Goal: Task Accomplishment & Management: Use online tool/utility

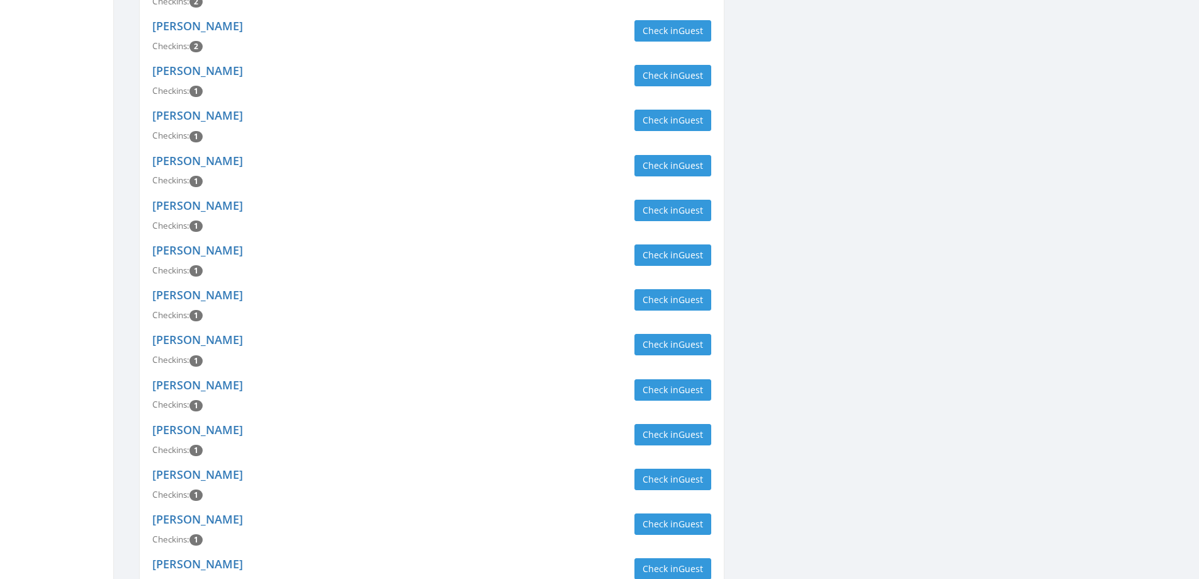
scroll to position [1070, 0]
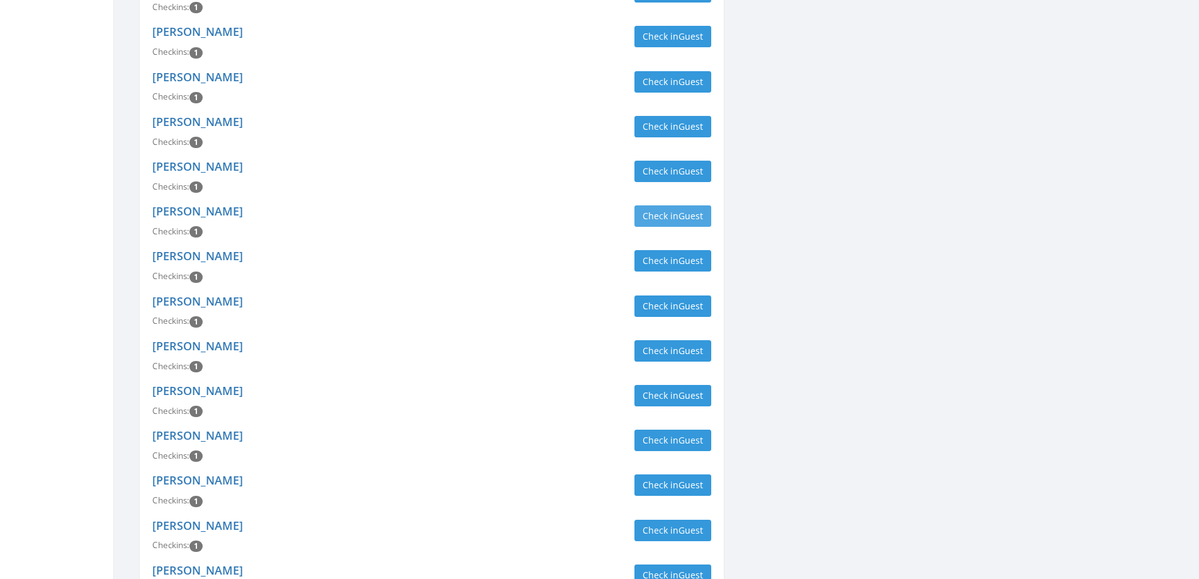
type input "kline"
click at [689, 210] on span "Guest" at bounding box center [691, 216] width 25 height 12
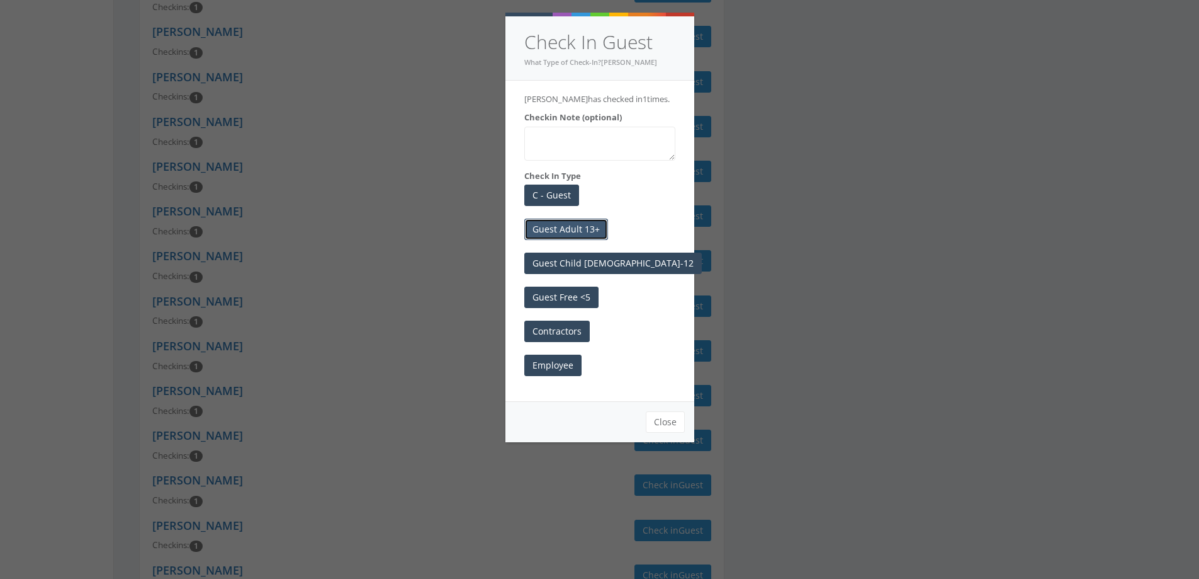
click at [555, 236] on button "Guest Adult 13+" at bounding box center [566, 228] width 84 height 21
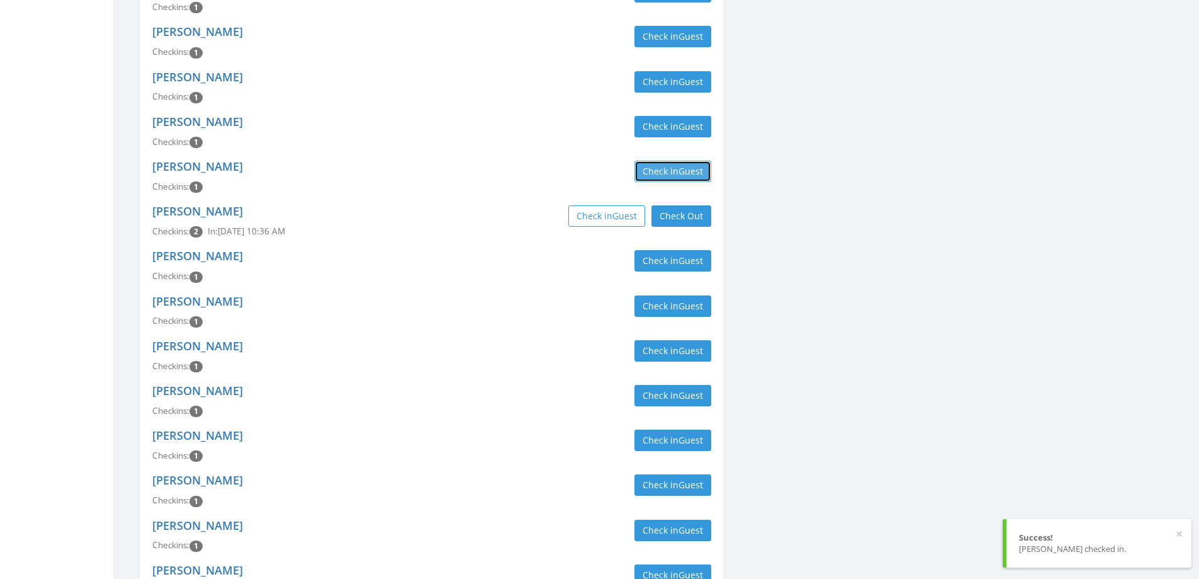
click at [674, 161] on button "Check in Guest" at bounding box center [673, 171] width 77 height 21
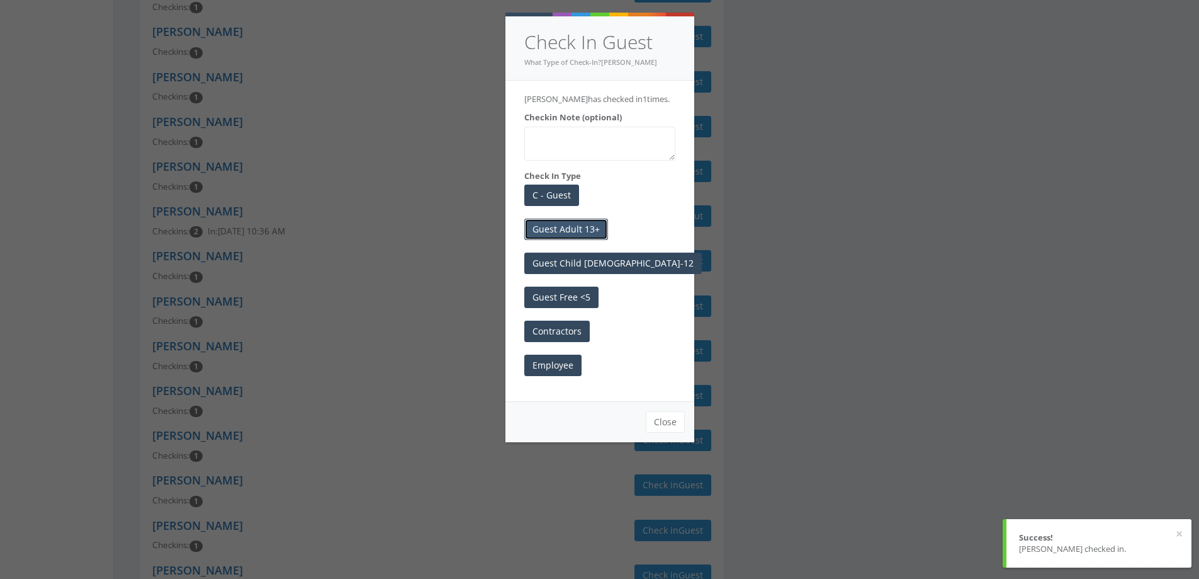
click at [568, 230] on button "Guest Adult 13+" at bounding box center [566, 228] width 84 height 21
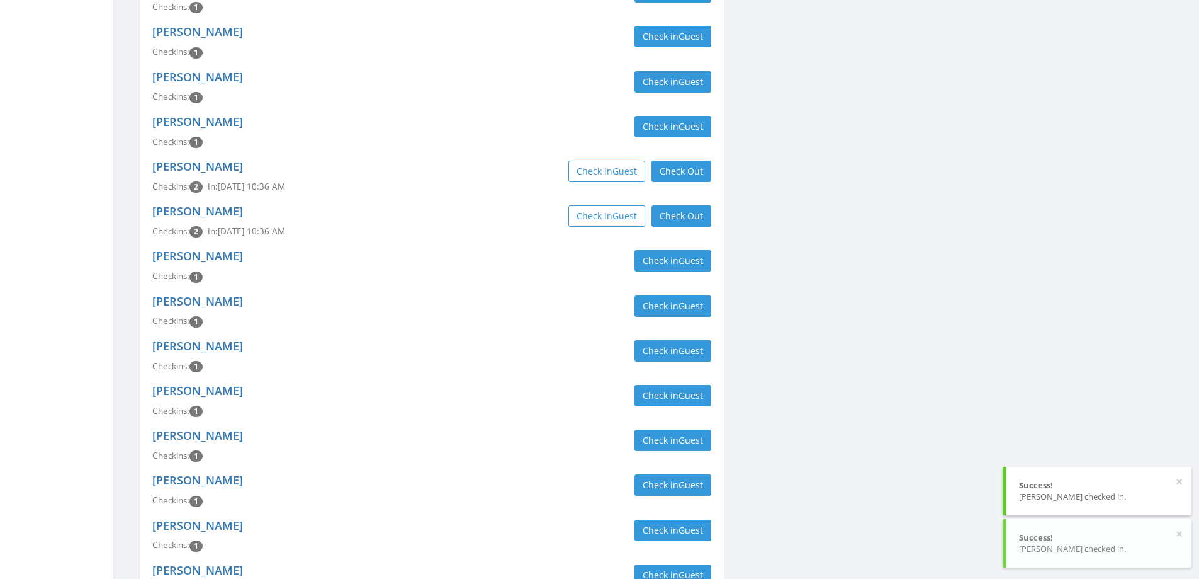
click at [489, 244] on div "Dusty Kraft Checkins: 1 Check in Guest" at bounding box center [432, 266] width 578 height 45
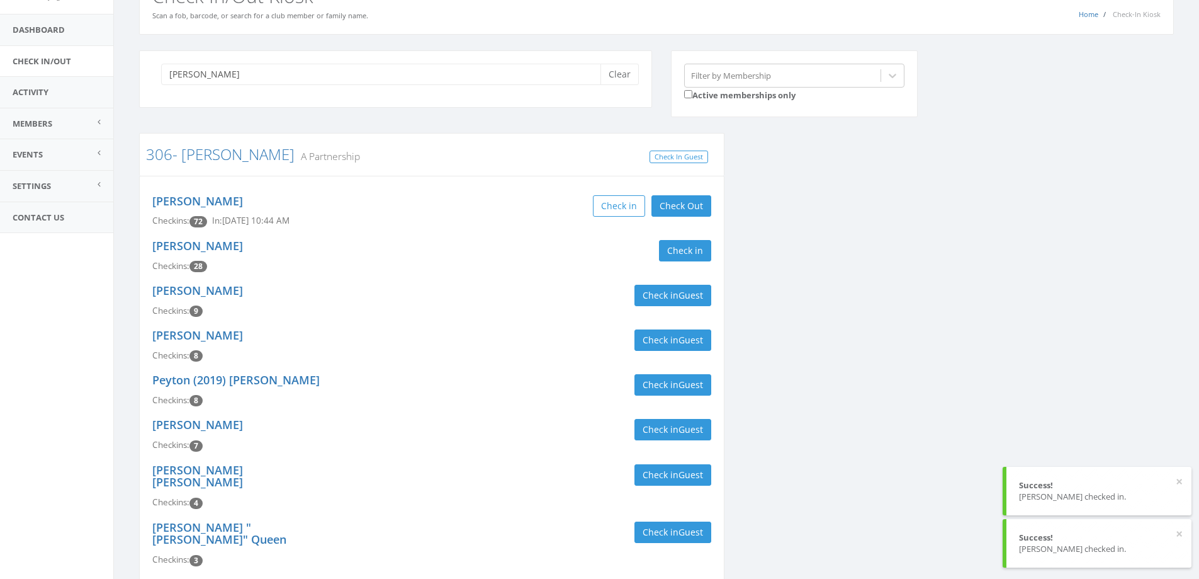
scroll to position [0, 0]
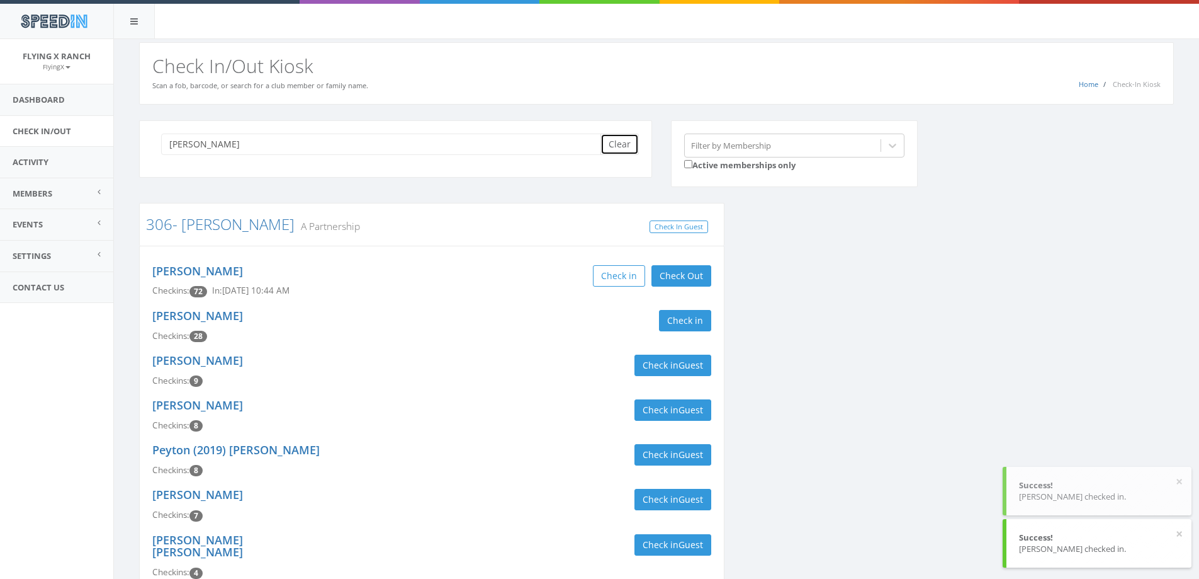
click at [619, 147] on button "Clear" at bounding box center [620, 143] width 38 height 21
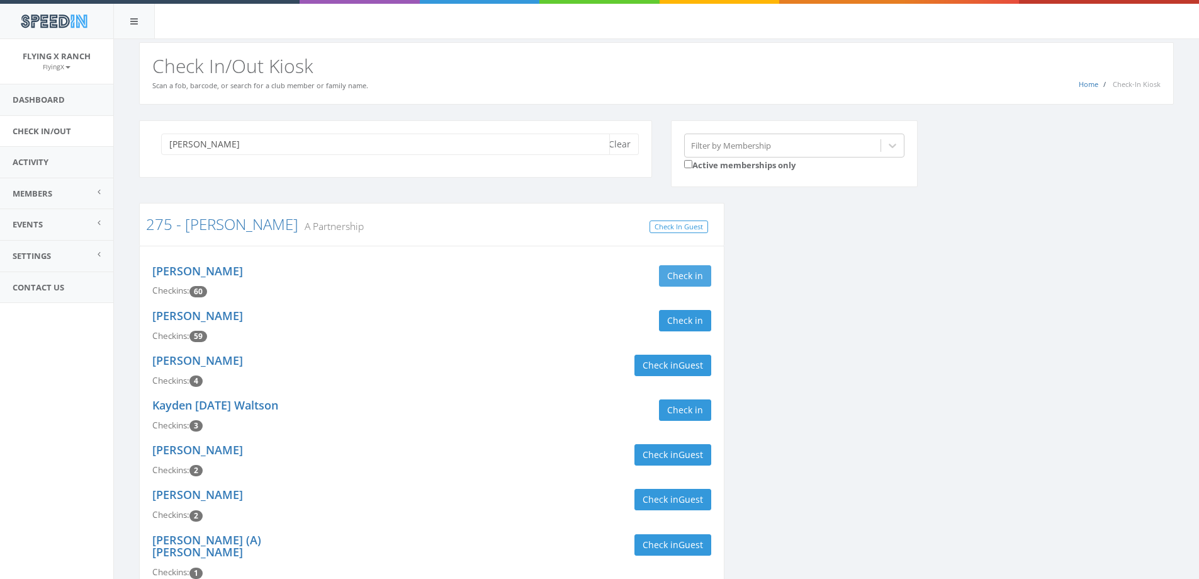
type input "boughan"
click at [682, 277] on button "Check in" at bounding box center [685, 275] width 52 height 21
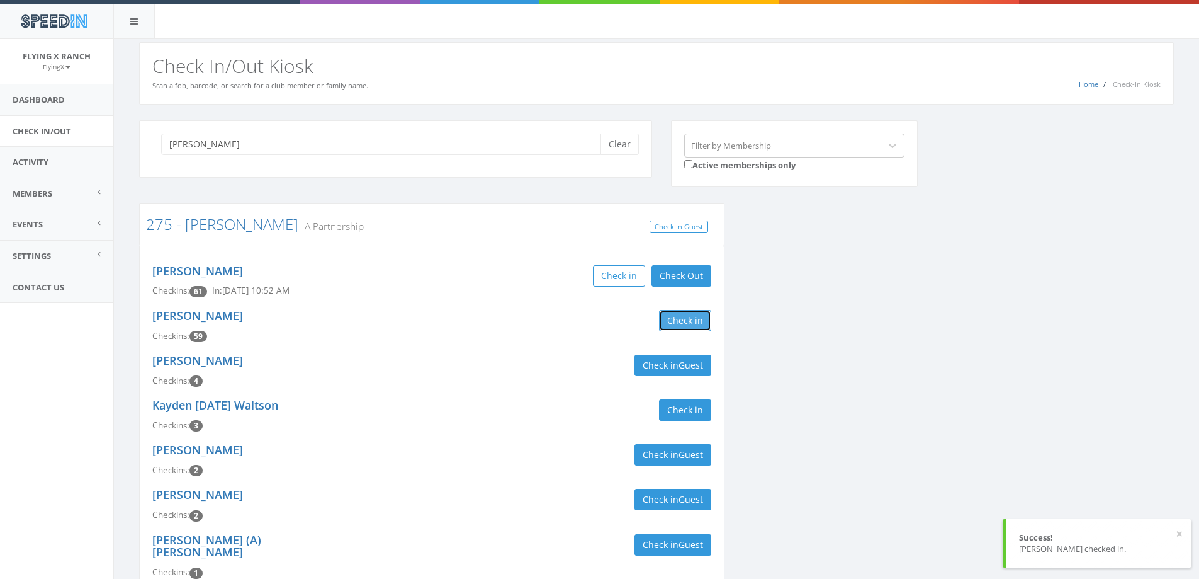
click at [680, 315] on button "Check in" at bounding box center [685, 320] width 52 height 21
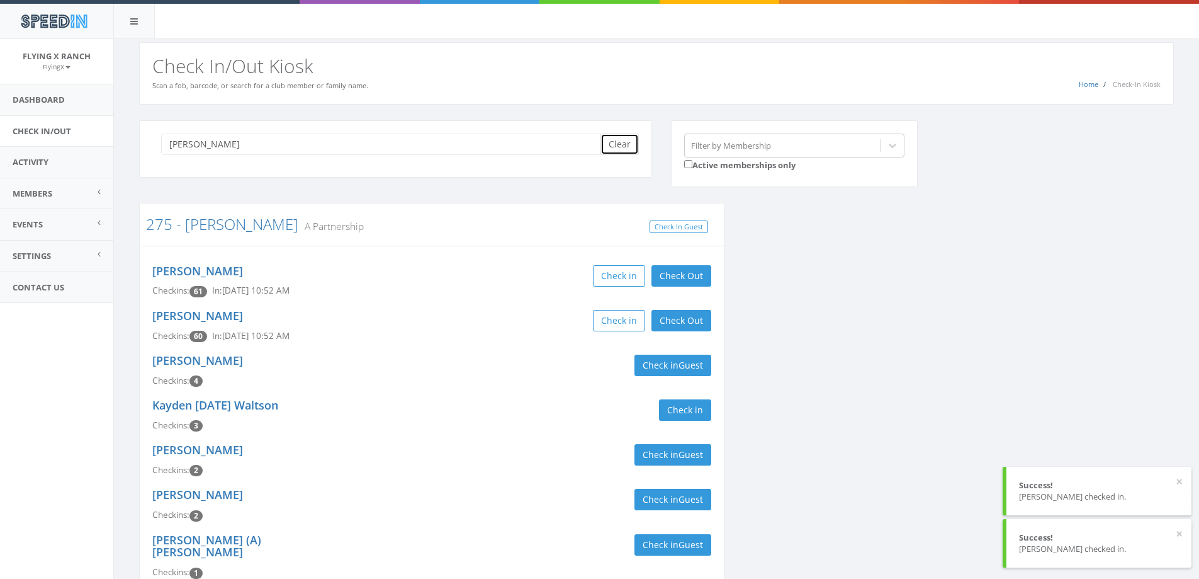
click at [618, 149] on button "Clear" at bounding box center [620, 143] width 38 height 21
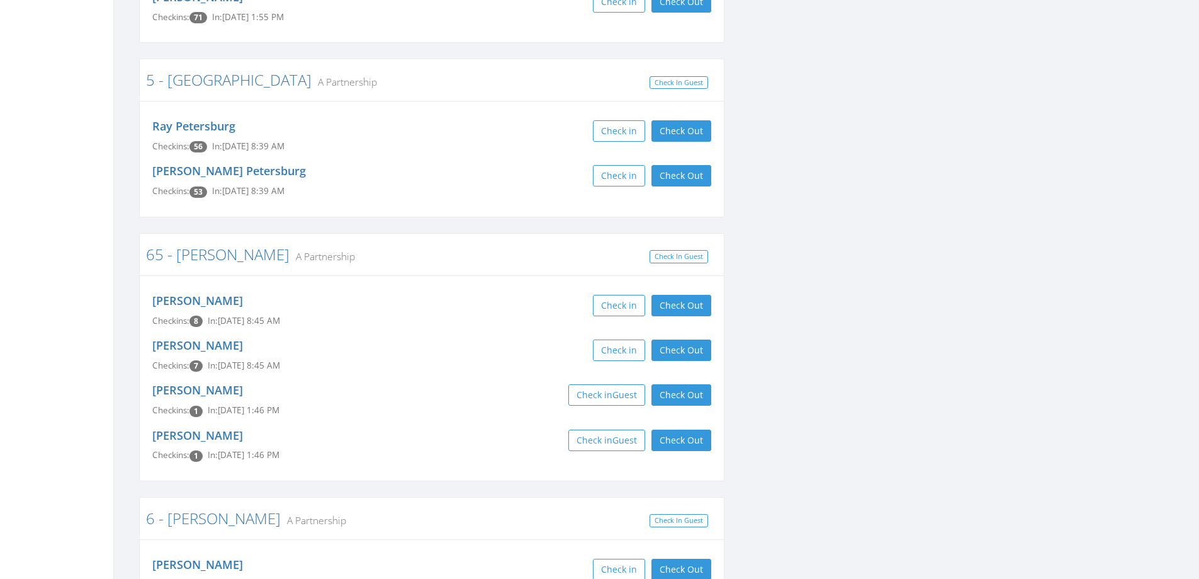
scroll to position [10261, 0]
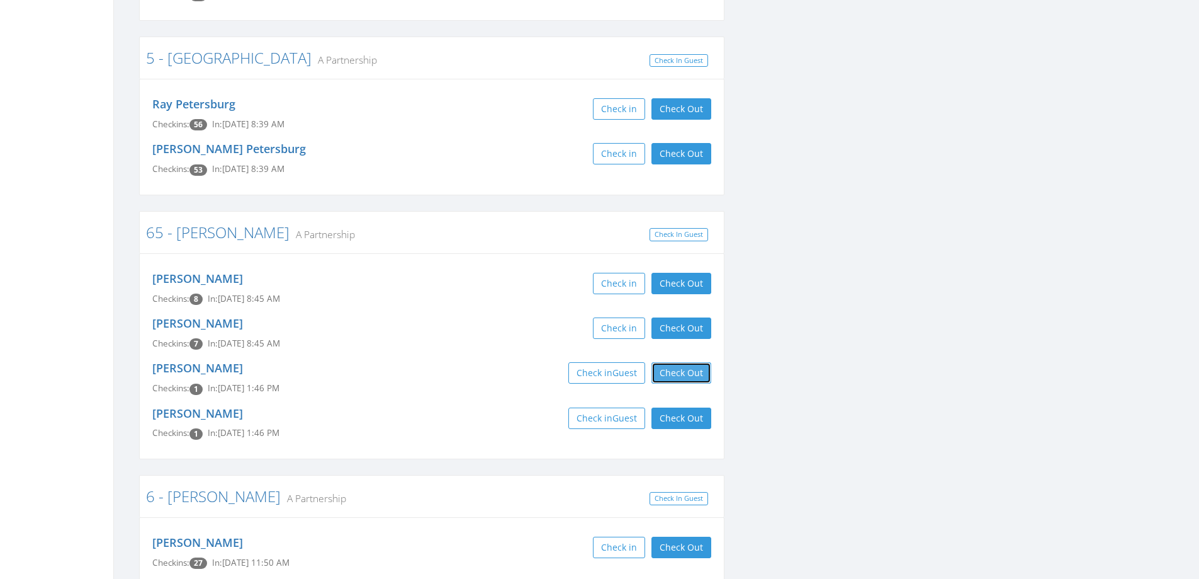
click at [686, 362] on button "Check Out" at bounding box center [682, 372] width 60 height 21
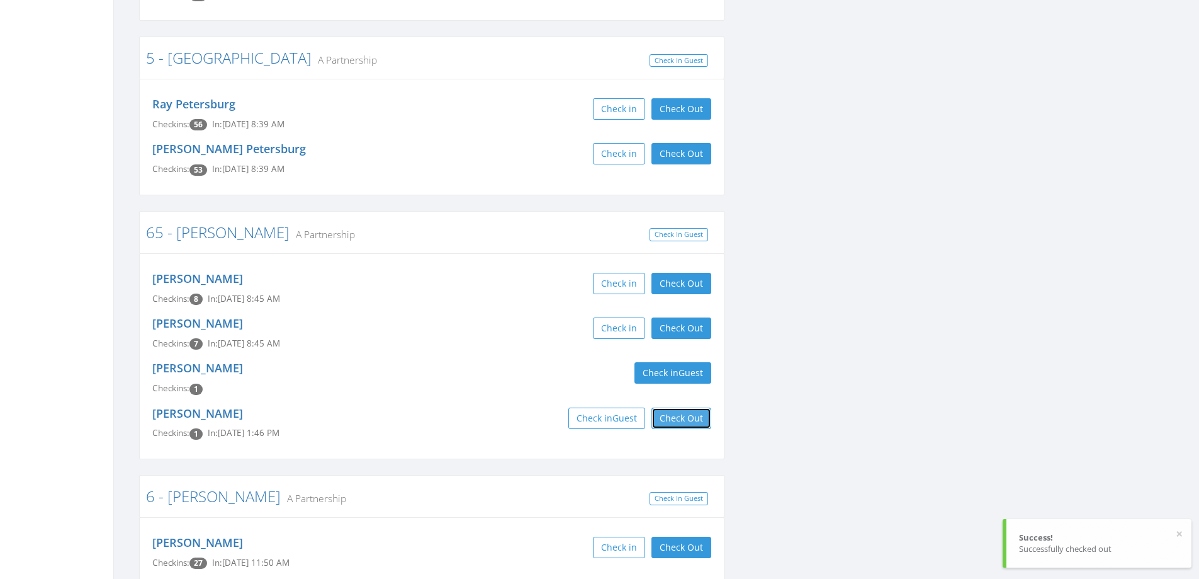
click at [682, 407] on button "Check Out" at bounding box center [682, 417] width 60 height 21
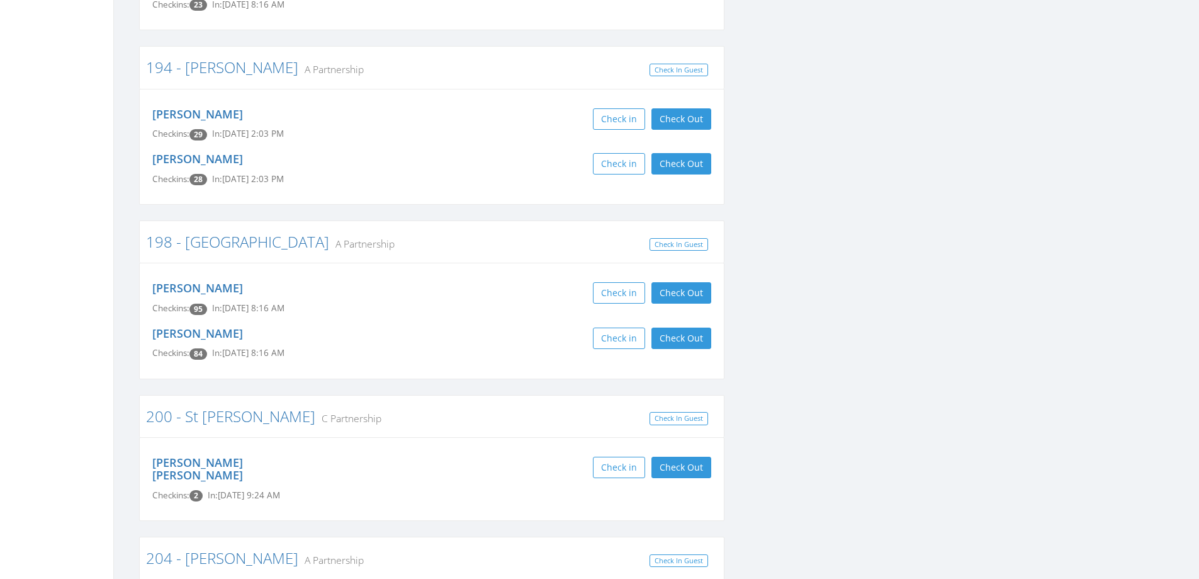
scroll to position [4470, 0]
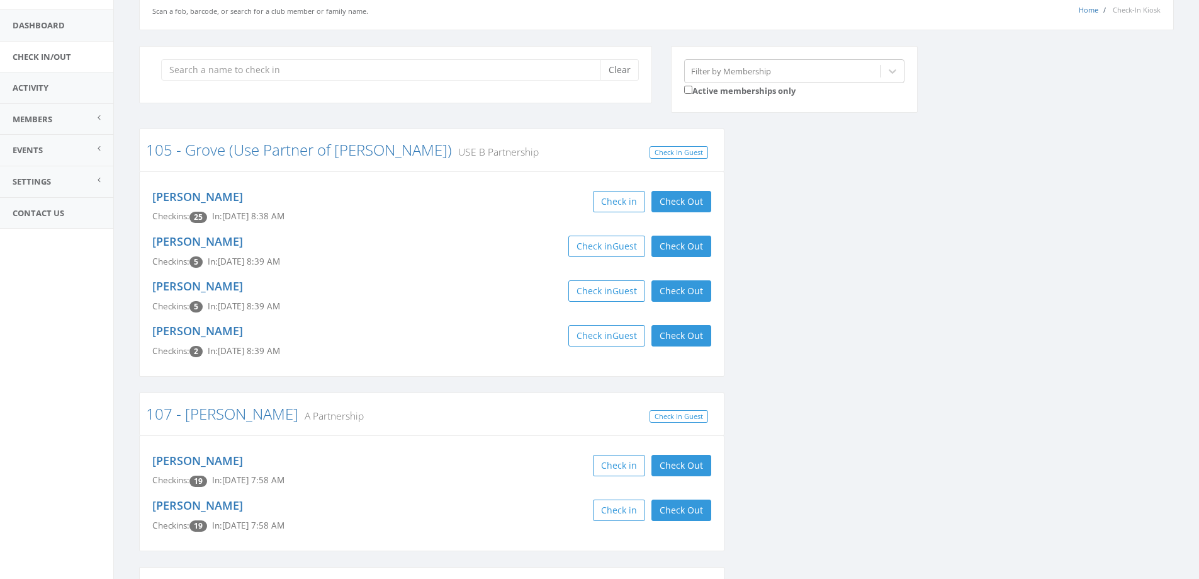
scroll to position [0, 0]
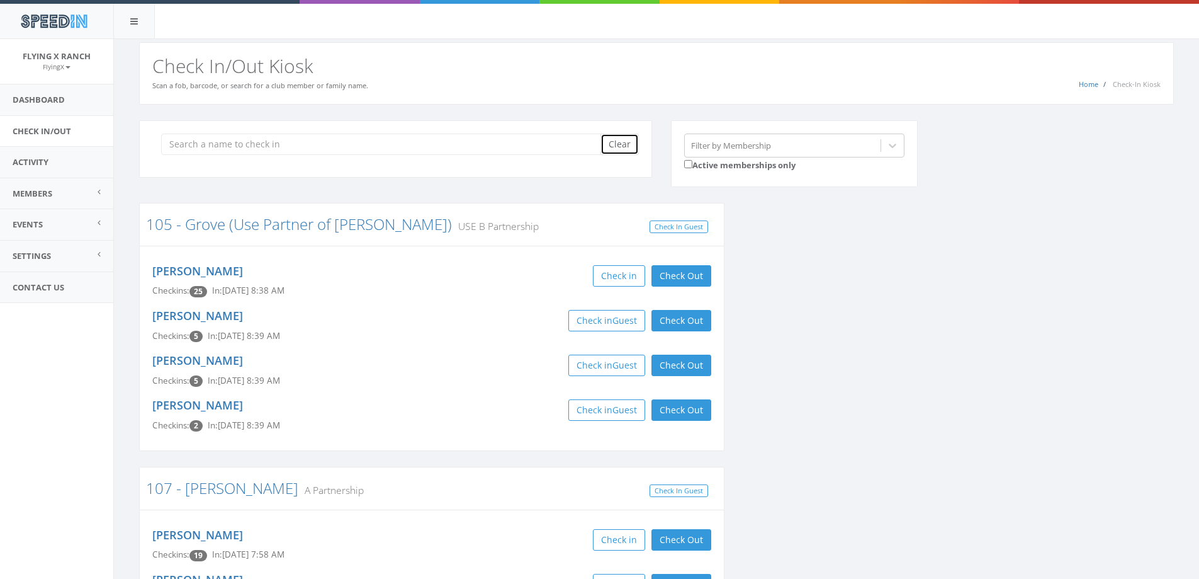
click at [624, 150] on button "Clear" at bounding box center [620, 143] width 38 height 21
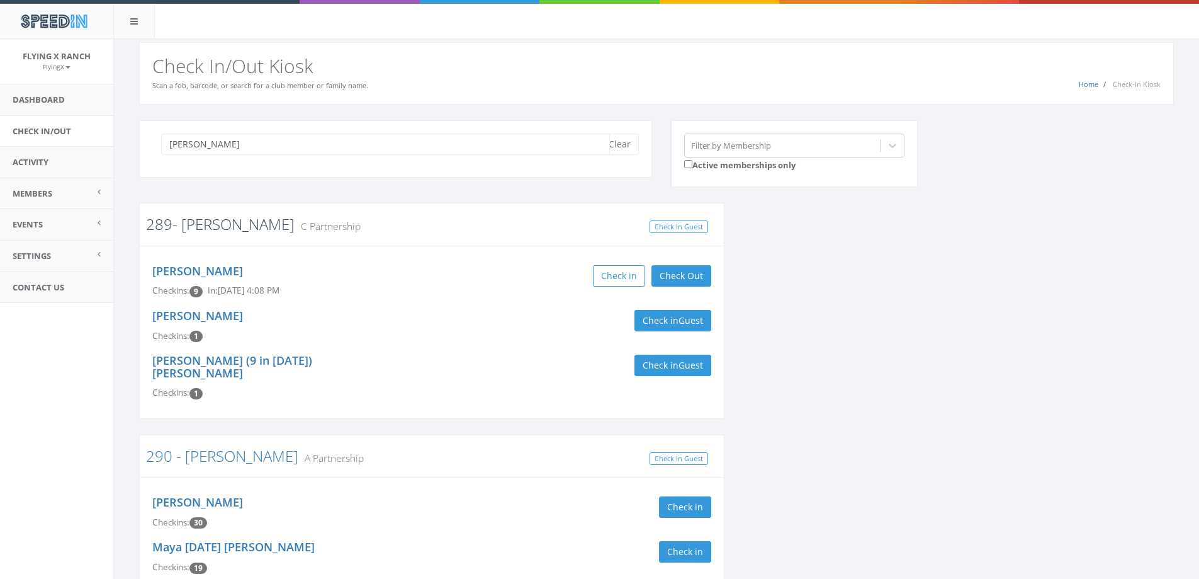
type input "larson"
click at [189, 225] on link "289- [PERSON_NAME]" at bounding box center [220, 223] width 149 height 21
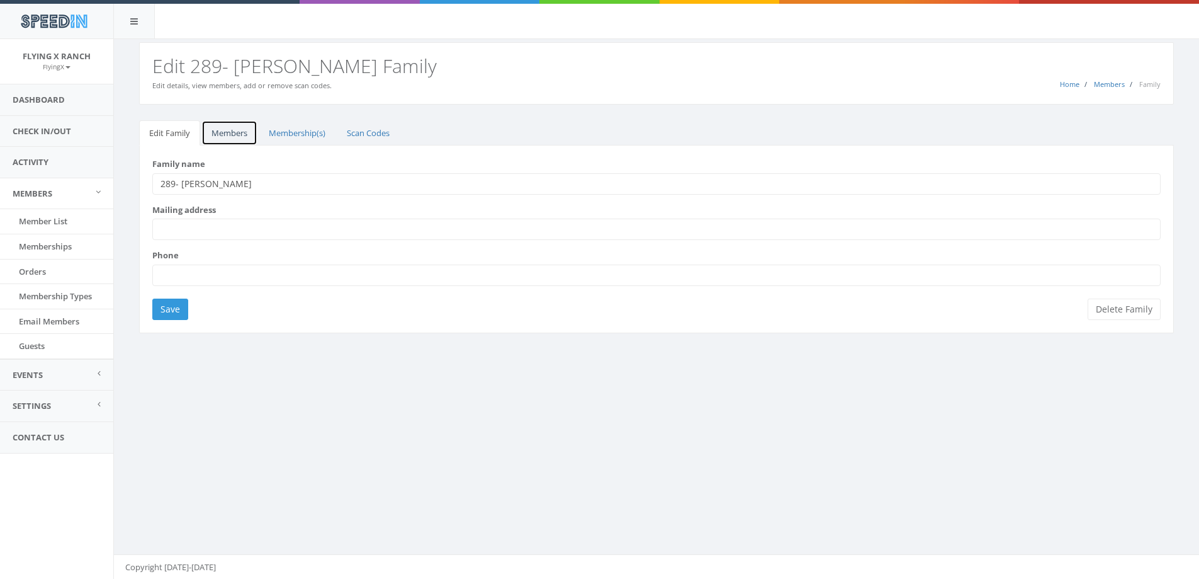
click at [232, 135] on link "Members" at bounding box center [229, 133] width 56 height 26
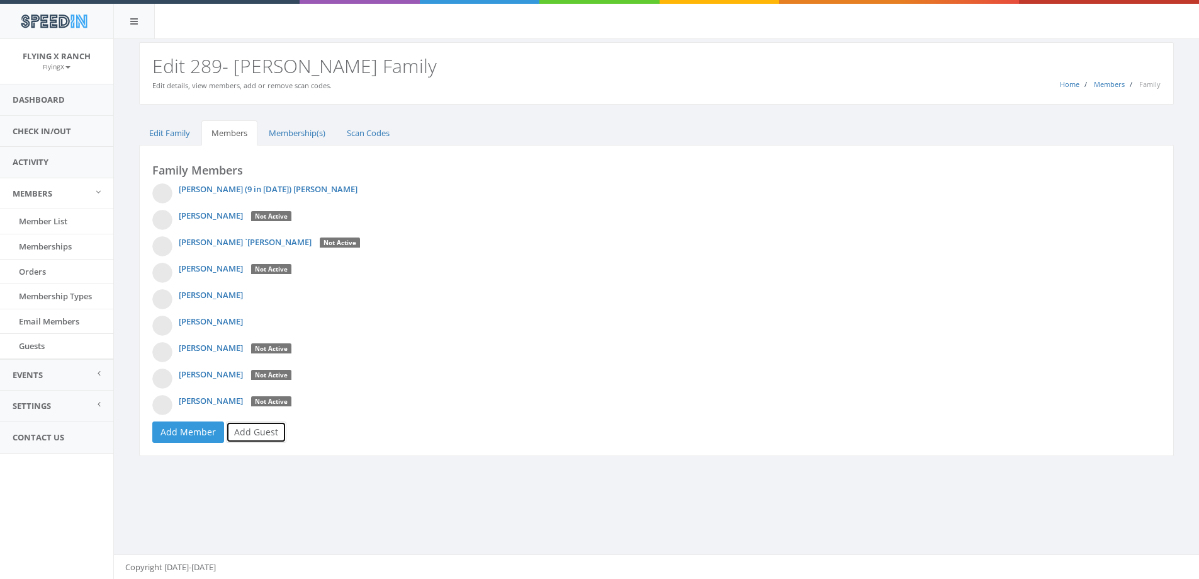
click at [252, 432] on link "Add Guest" at bounding box center [256, 431] width 60 height 21
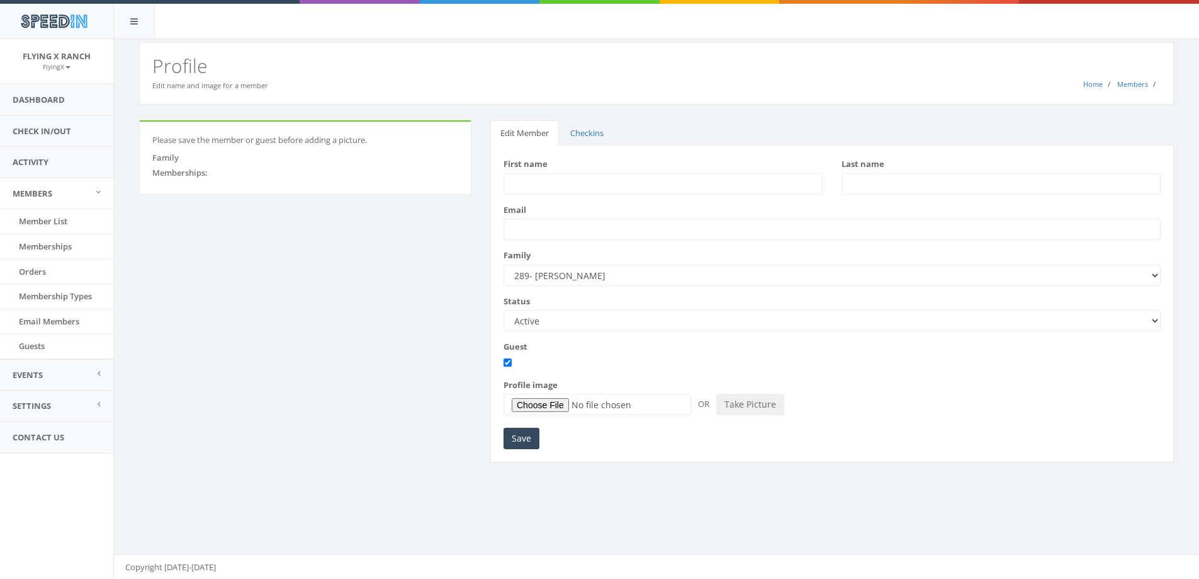
click at [567, 187] on input "First name" at bounding box center [663, 183] width 319 height 21
type input "Halley"
type input "Smith"
click at [519, 435] on input "Save" at bounding box center [522, 437] width 36 height 21
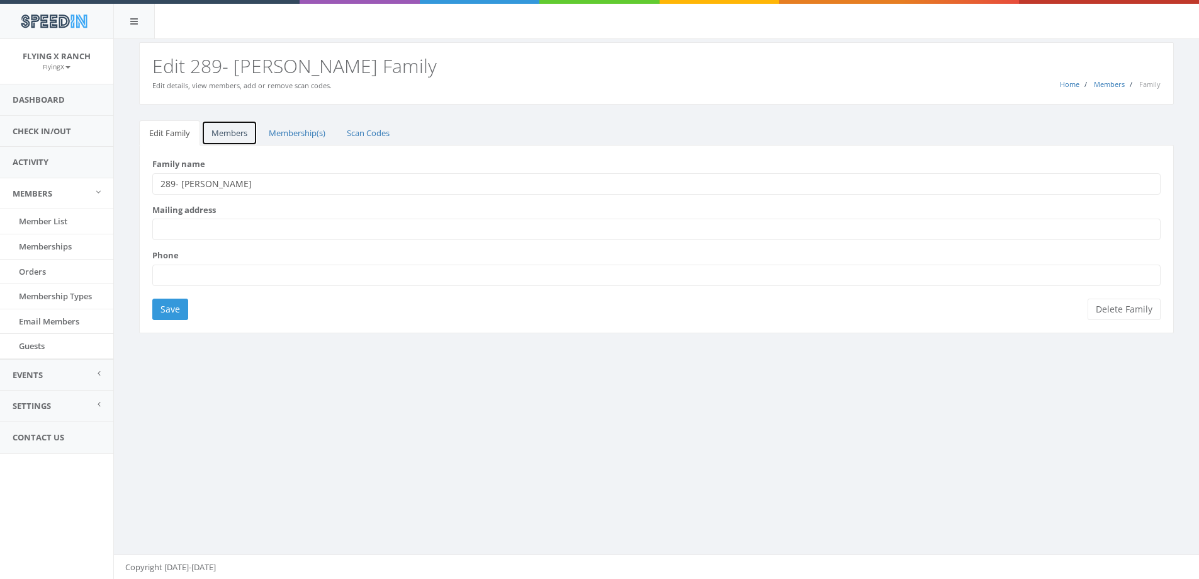
click at [235, 131] on link "Members" at bounding box center [229, 133] width 56 height 26
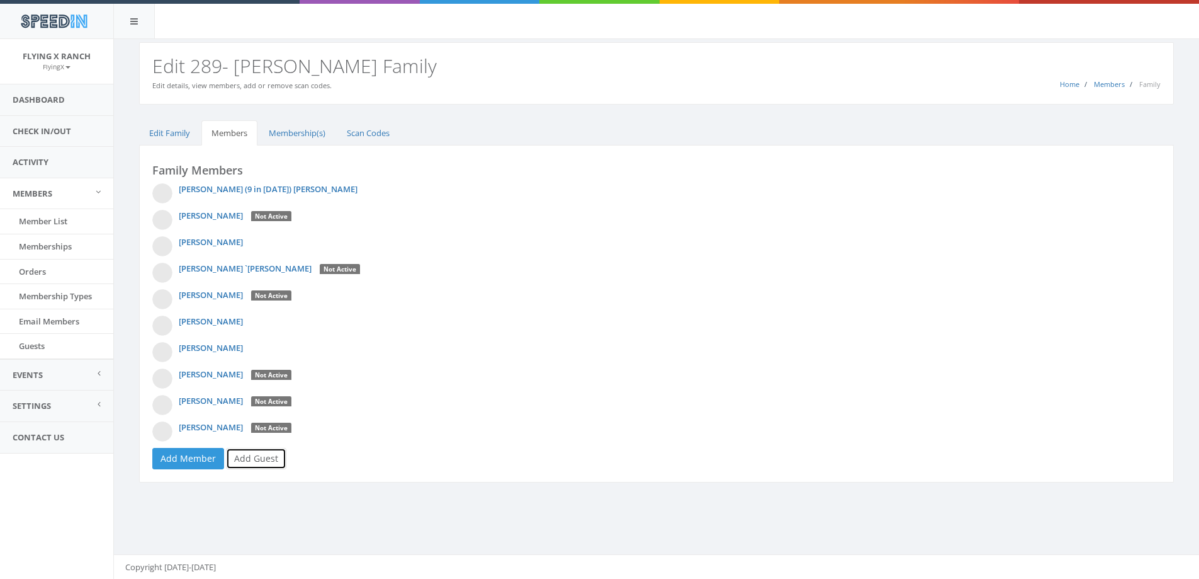
click at [262, 461] on link "Add Guest" at bounding box center [256, 458] width 60 height 21
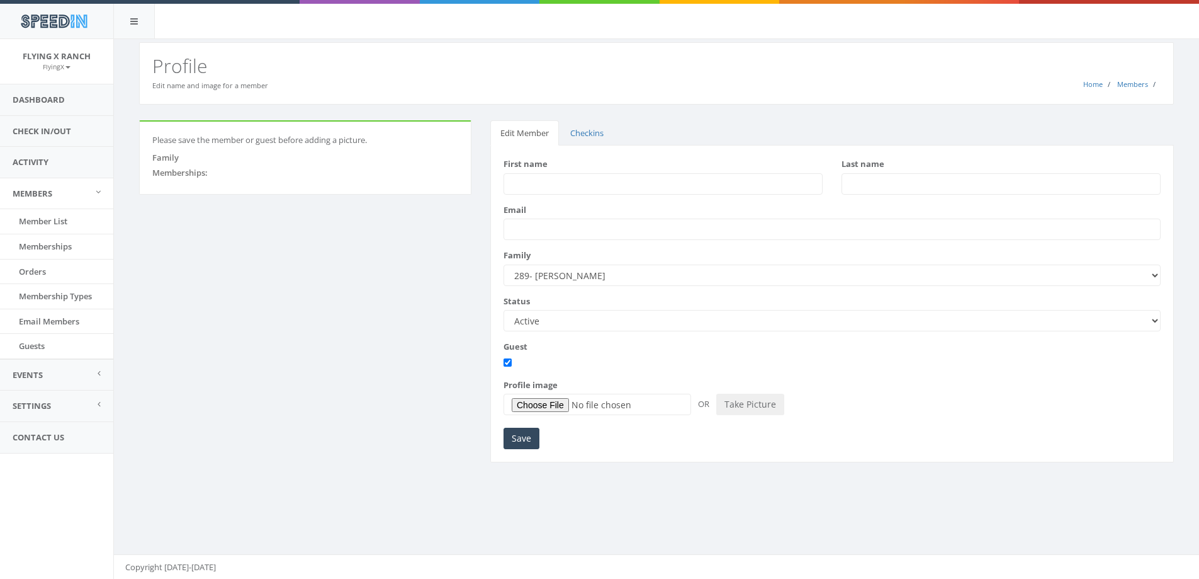
click at [539, 179] on input "First name" at bounding box center [663, 183] width 319 height 21
type input "[PERSON_NAME]"
type input "Smith"
click at [518, 441] on input "Save" at bounding box center [522, 437] width 36 height 21
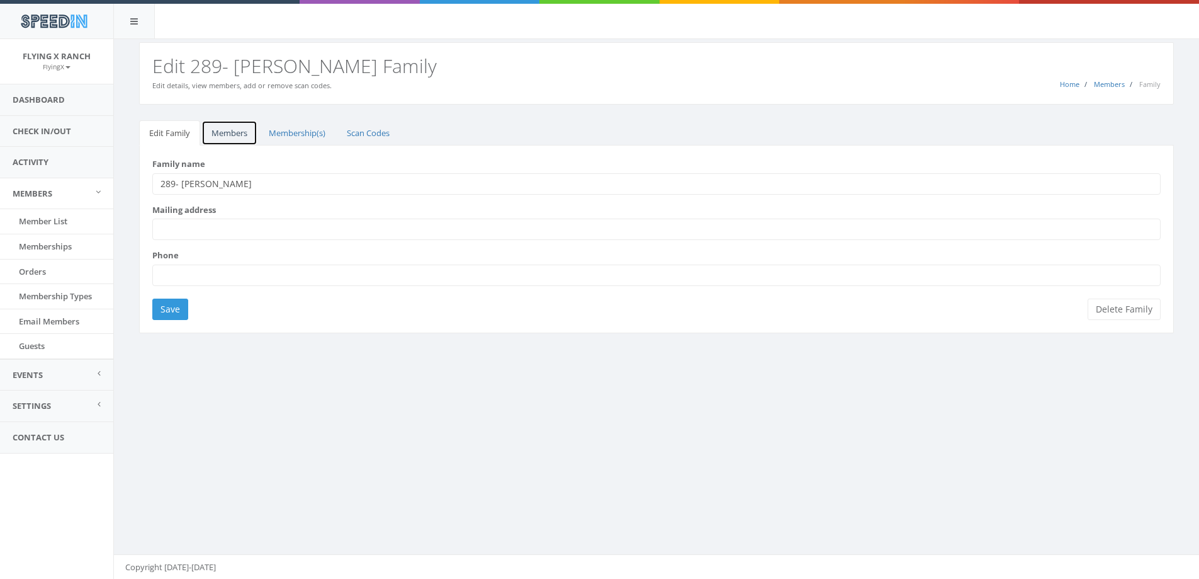
click at [206, 132] on link "Members" at bounding box center [229, 133] width 56 height 26
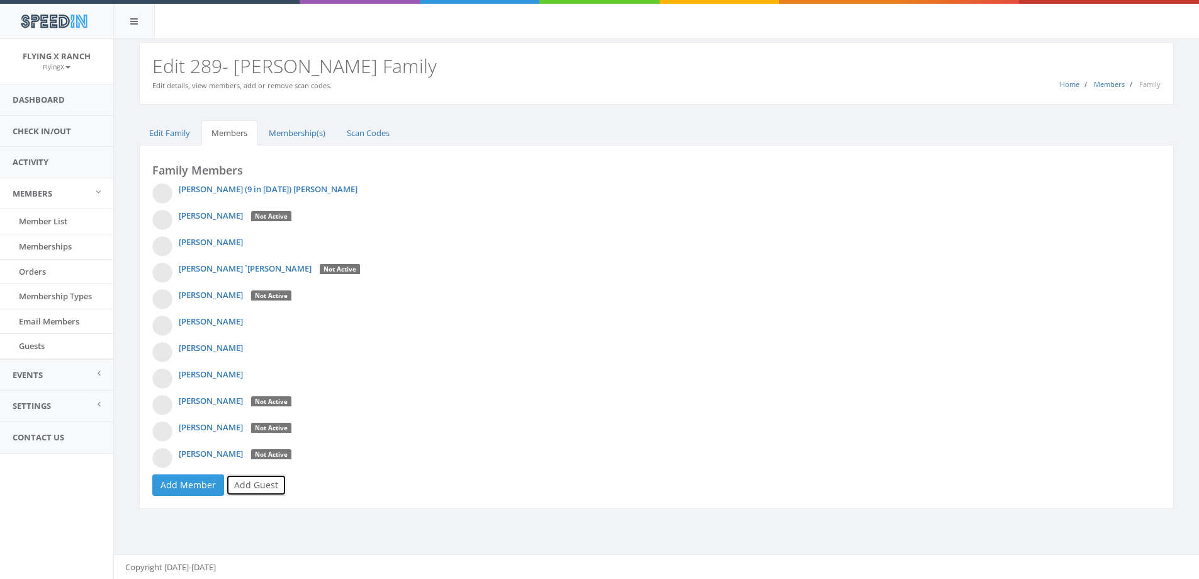
click at [257, 480] on link "Add Guest" at bounding box center [256, 484] width 60 height 21
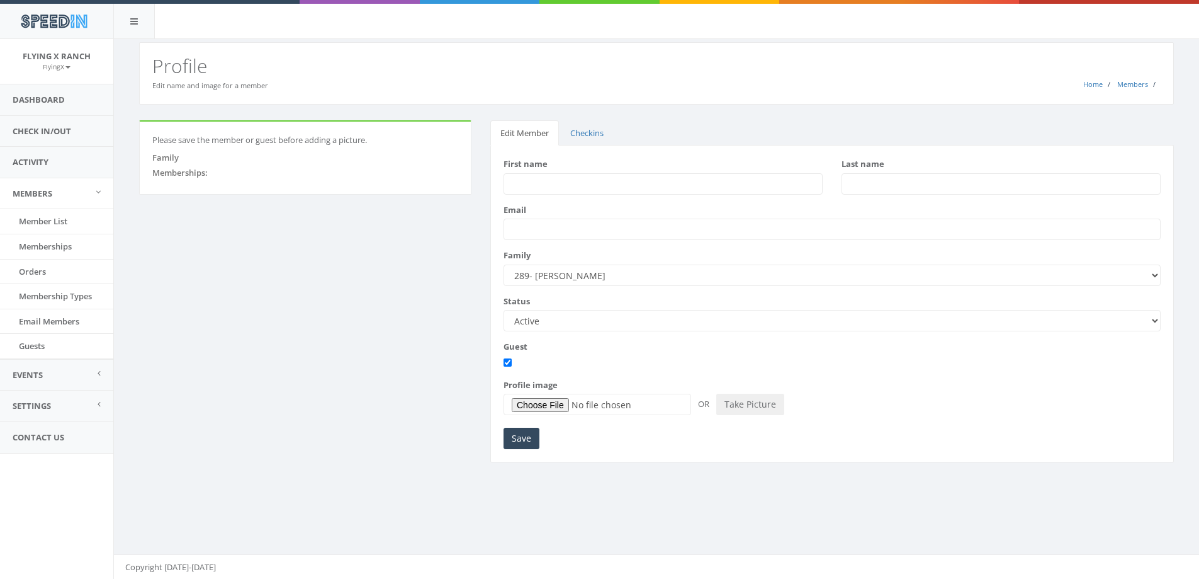
click at [552, 187] on input "First name" at bounding box center [663, 183] width 319 height 21
click at [548, 188] on input "[PERSON_NAME]" at bounding box center [663, 183] width 319 height 21
type input "Alivia"
type input "[PERSON_NAME]"
click at [526, 433] on input "Save" at bounding box center [522, 437] width 36 height 21
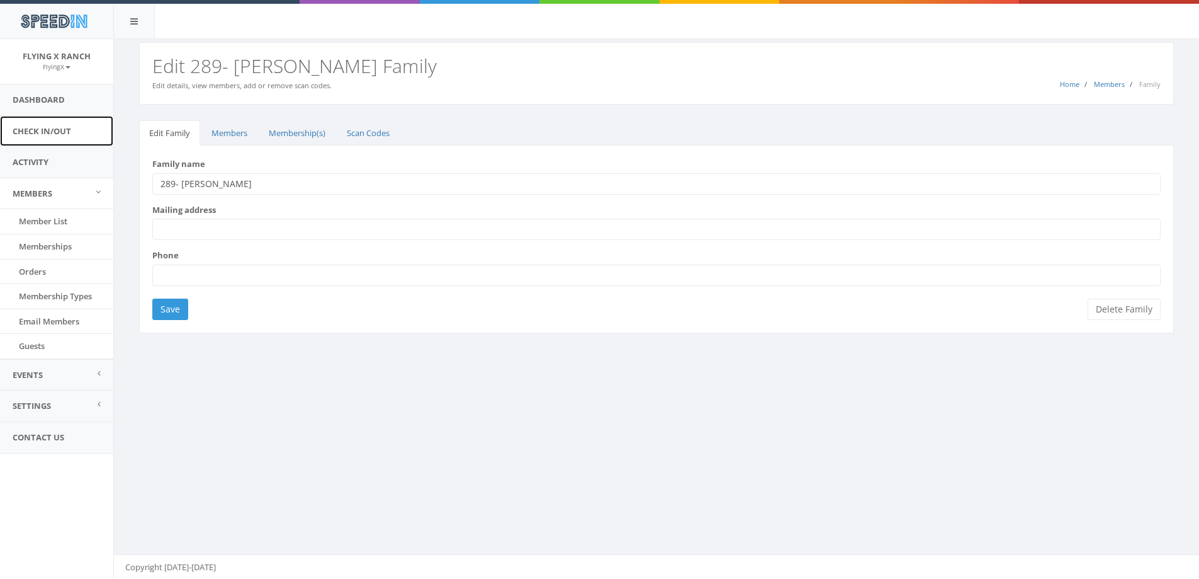
click at [39, 132] on link "Check In/Out" at bounding box center [56, 131] width 113 height 31
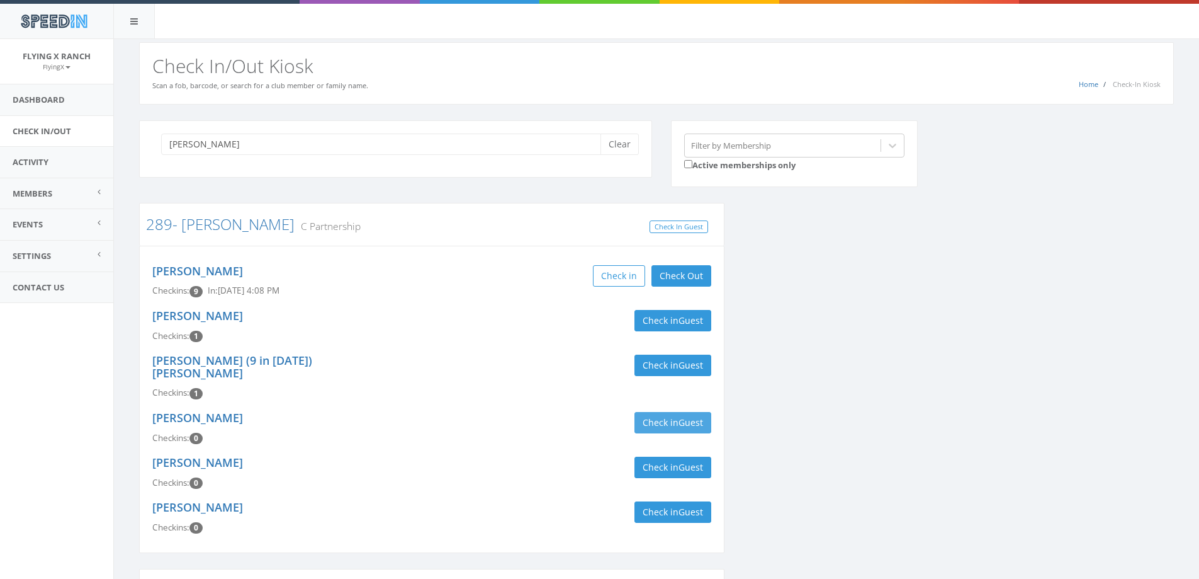
type input "[PERSON_NAME]"
click at [656, 412] on button "Check in Guest" at bounding box center [673, 422] width 77 height 21
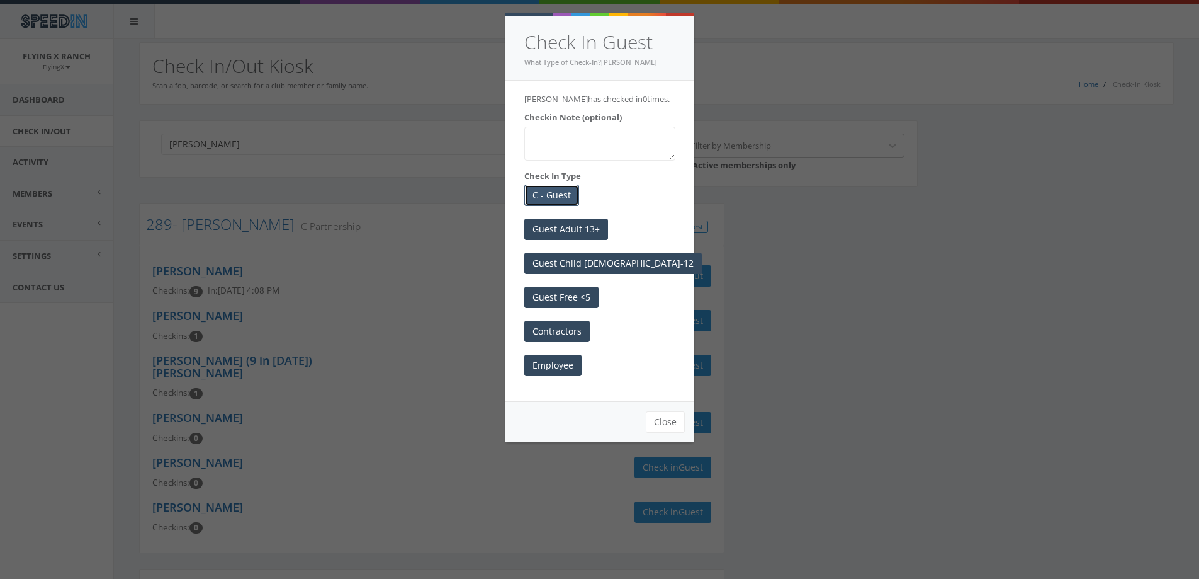
click at [540, 193] on button "C - Guest" at bounding box center [551, 194] width 55 height 21
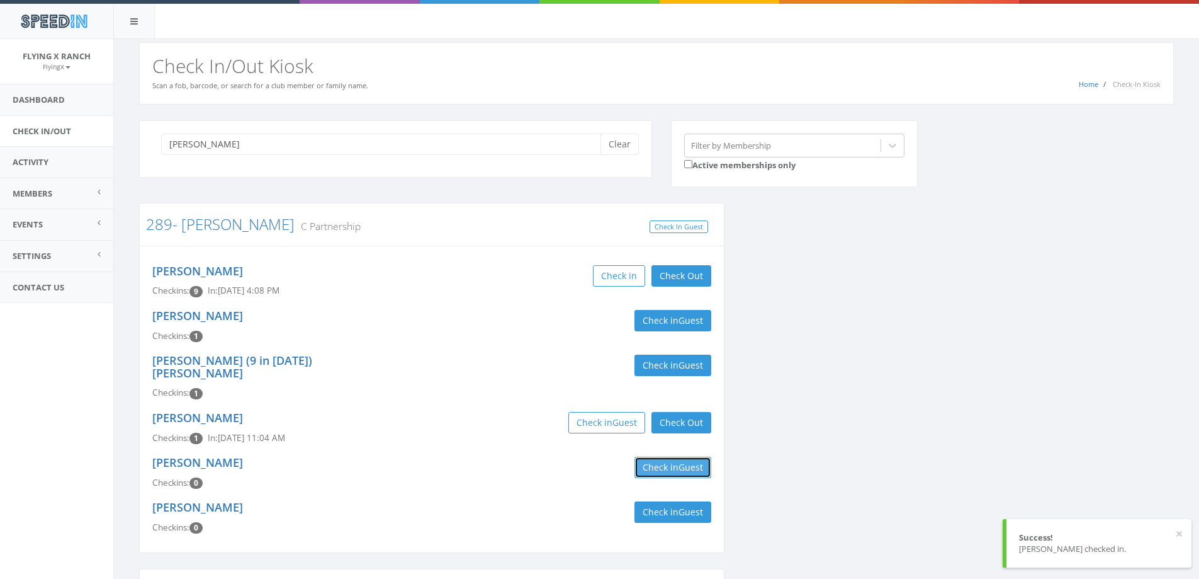
click at [656, 457] on button "Check in Guest" at bounding box center [673, 466] width 77 height 21
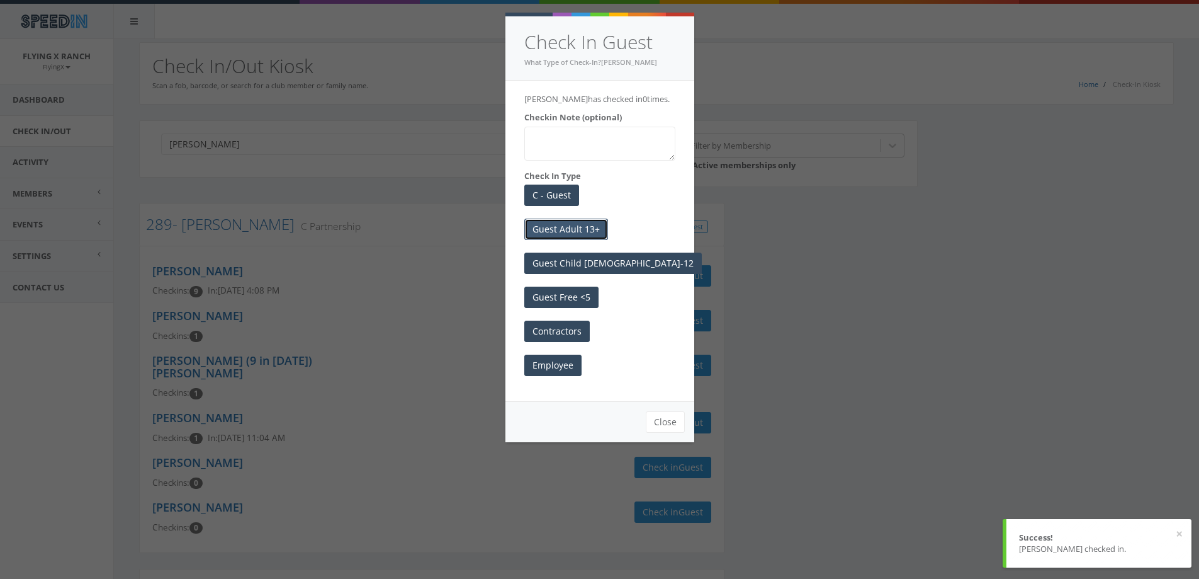
click at [585, 232] on button "Guest Adult 13+" at bounding box center [566, 228] width 84 height 21
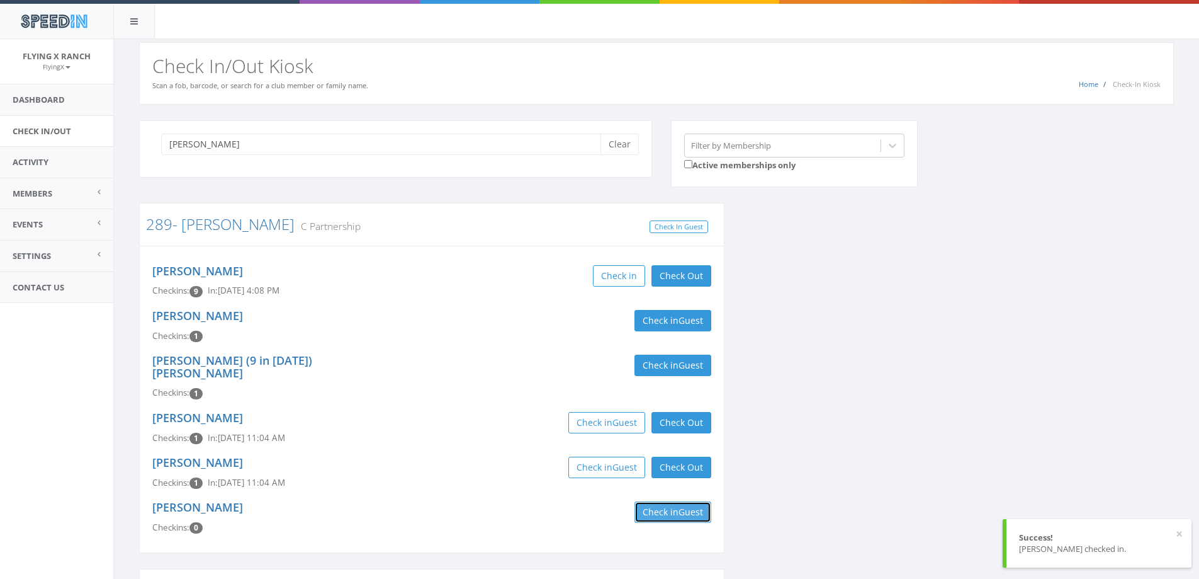
click at [658, 501] on button "Check in Guest" at bounding box center [673, 511] width 77 height 21
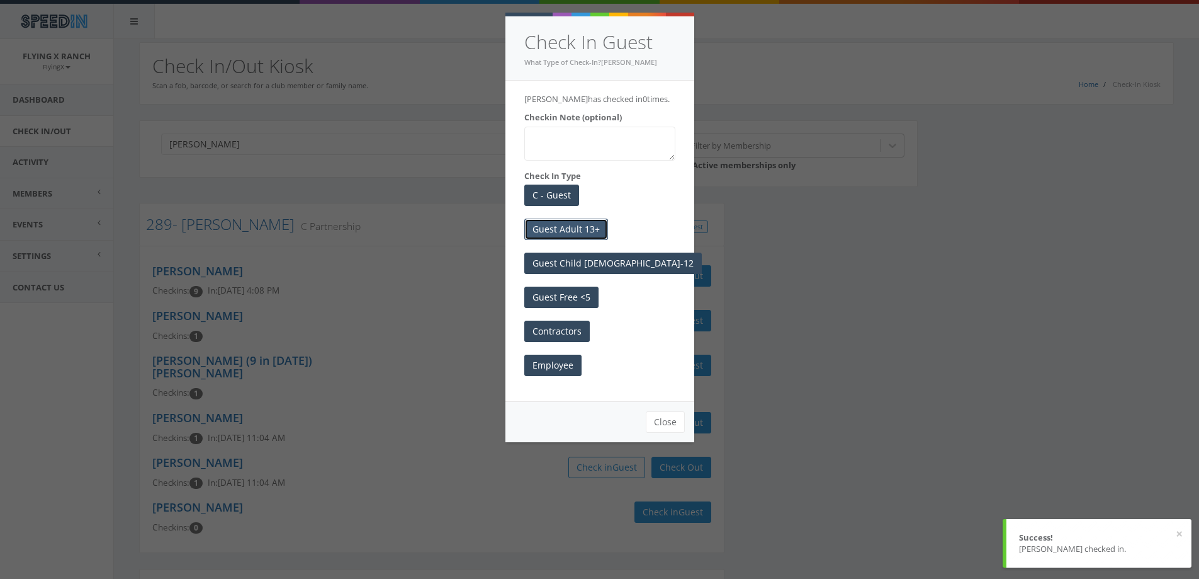
click at [568, 225] on button "Guest Adult 13+" at bounding box center [566, 228] width 84 height 21
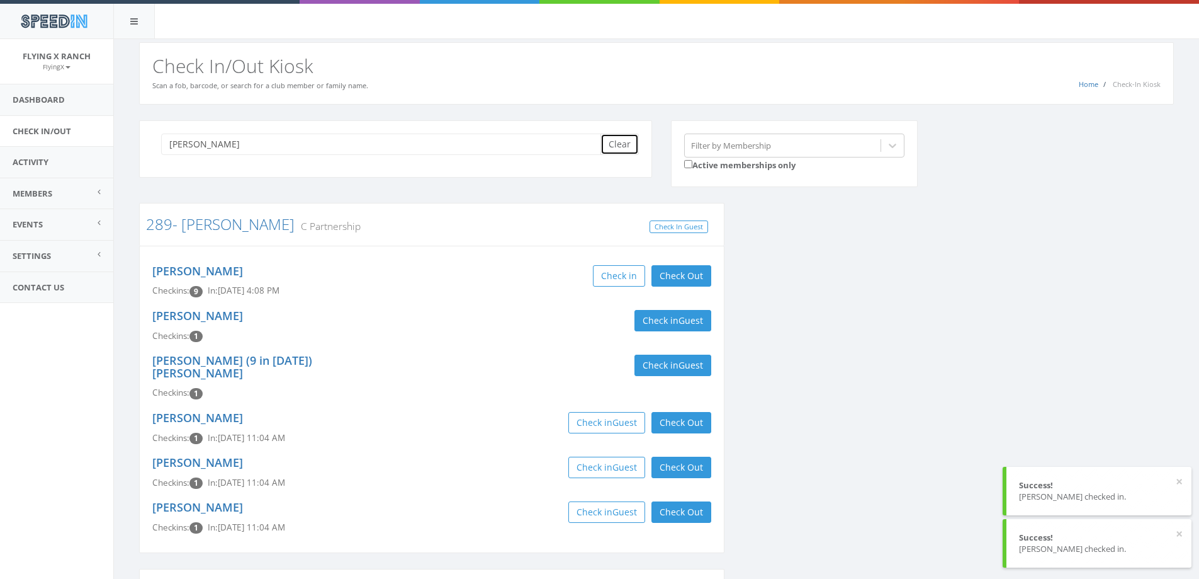
click at [624, 142] on button "Clear" at bounding box center [620, 143] width 38 height 21
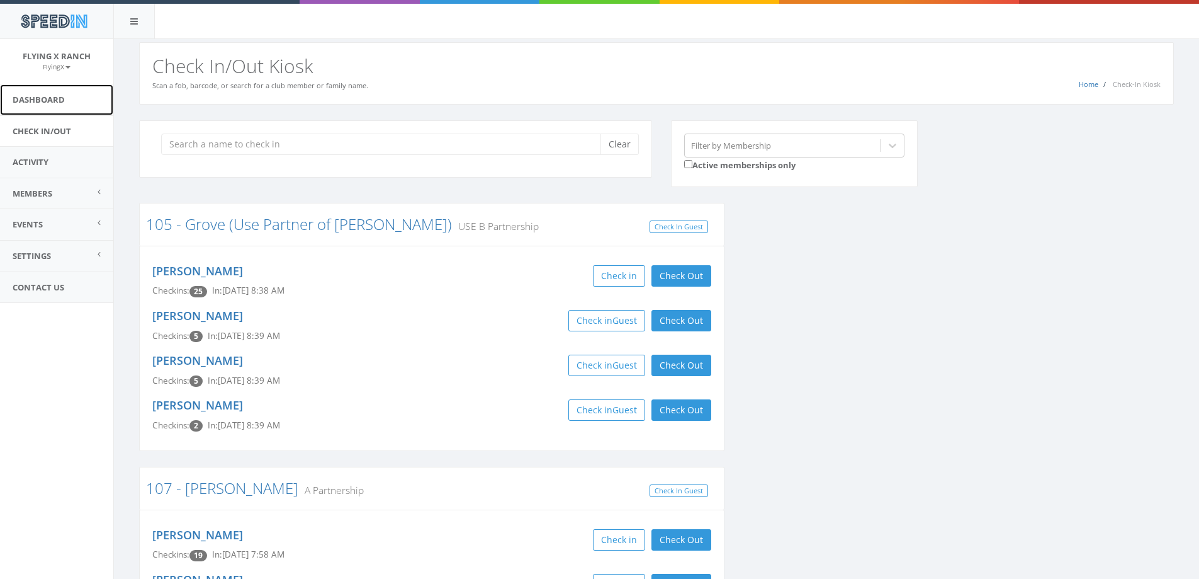
click at [43, 98] on link "Dashboard" at bounding box center [56, 99] width 113 height 31
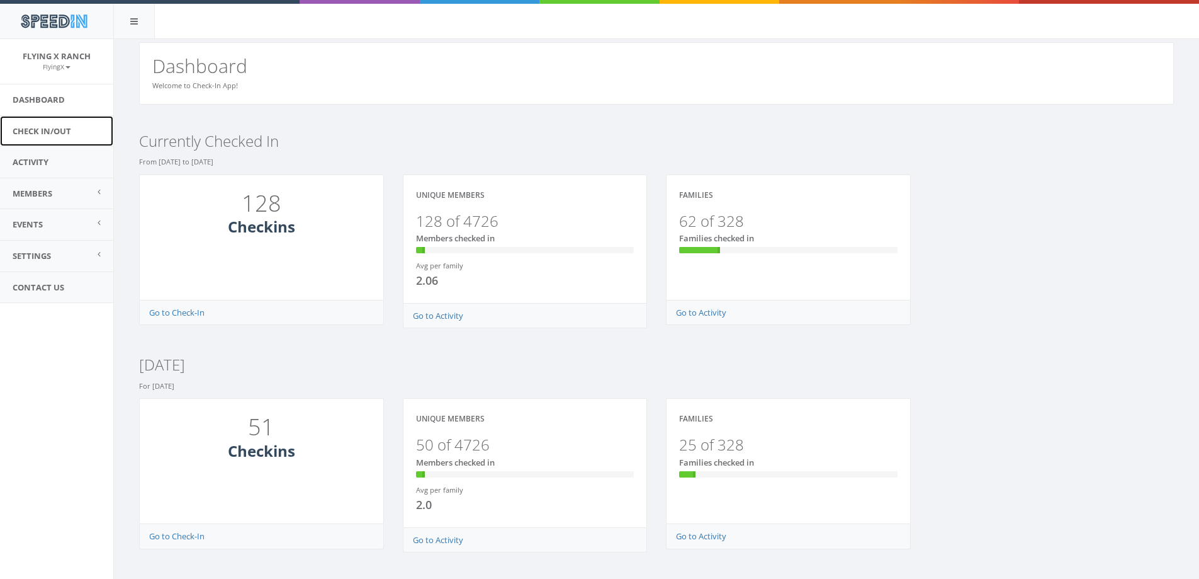
click at [46, 132] on link "Check In/Out" at bounding box center [56, 131] width 113 height 31
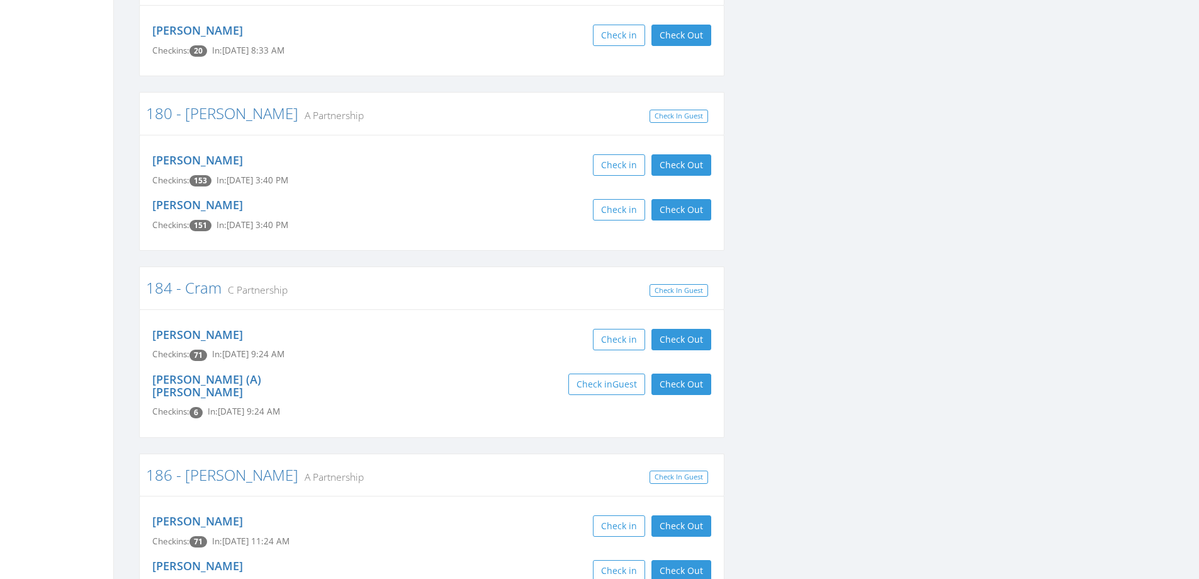
scroll to position [3840, 0]
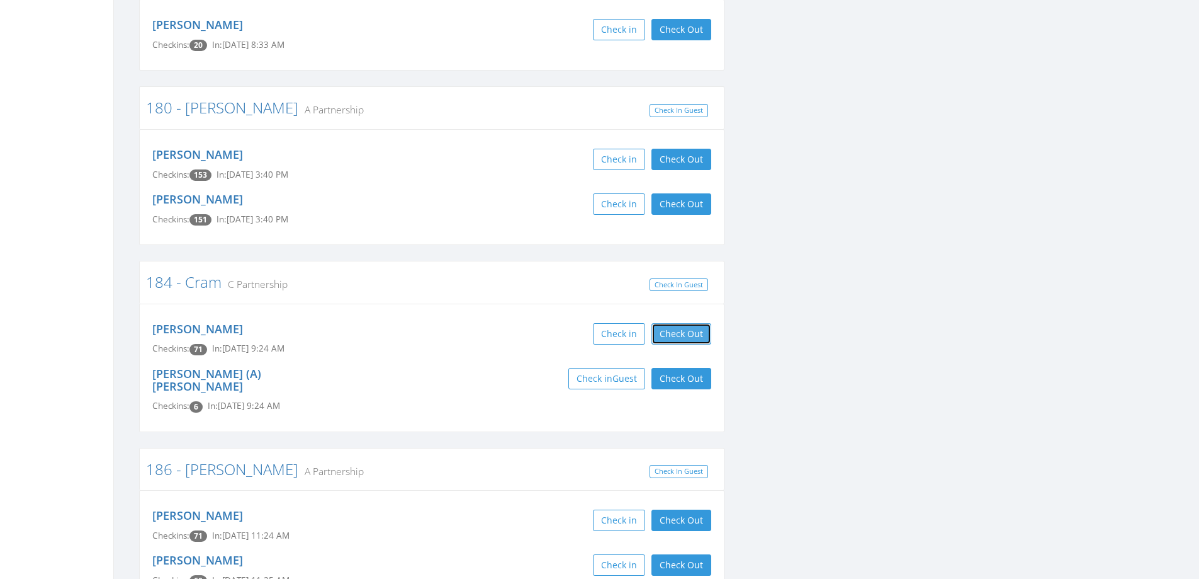
click at [684, 323] on button "Check Out" at bounding box center [682, 333] width 60 height 21
click at [689, 368] on button "Check Out" at bounding box center [682, 378] width 60 height 21
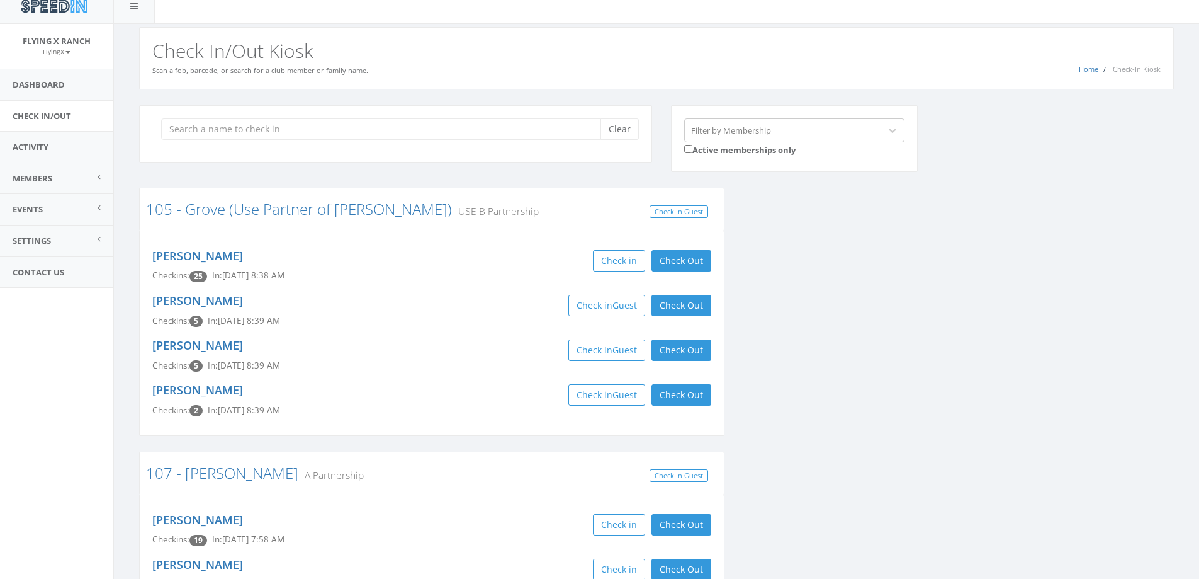
scroll to position [0, 0]
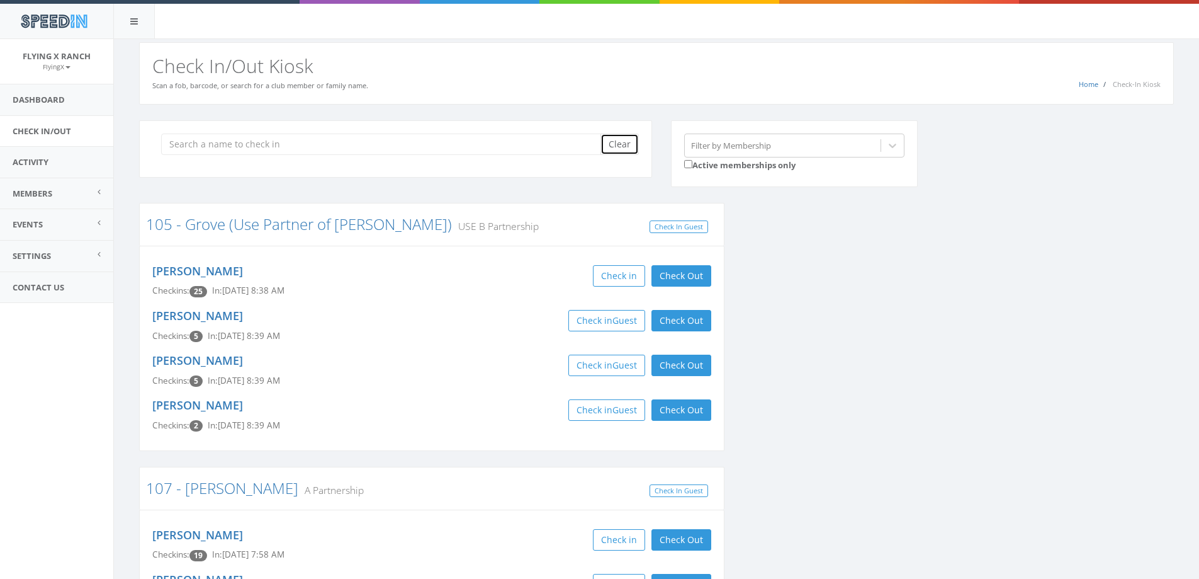
click at [615, 145] on button "Clear" at bounding box center [620, 143] width 38 height 21
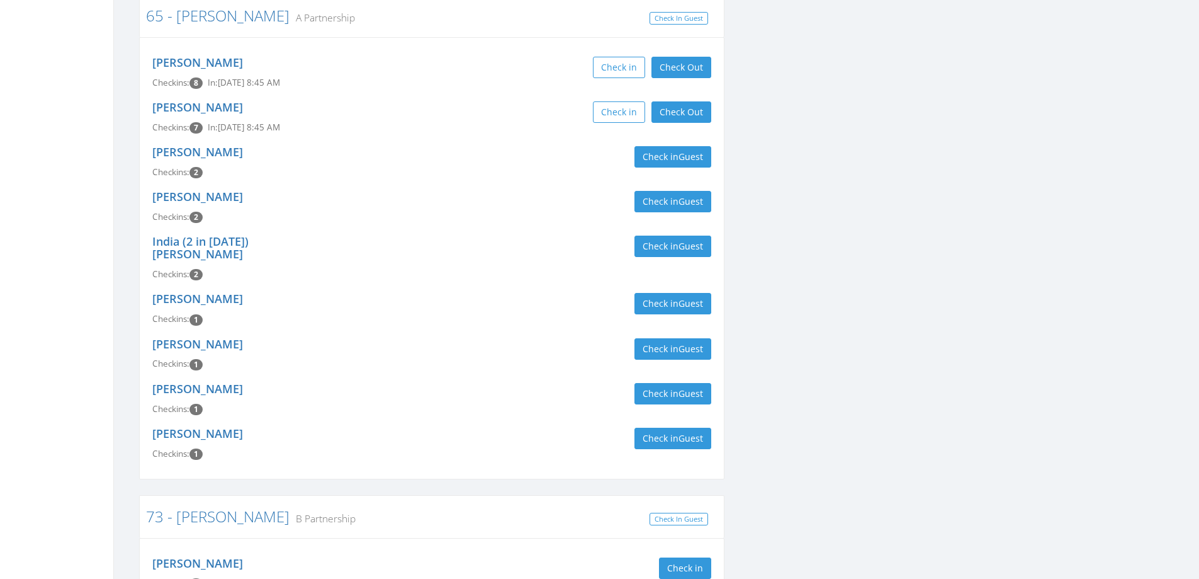
scroll to position [1070, 0]
type input "stelnicki"
click at [664, 382] on button "Check in Guest" at bounding box center [673, 392] width 77 height 21
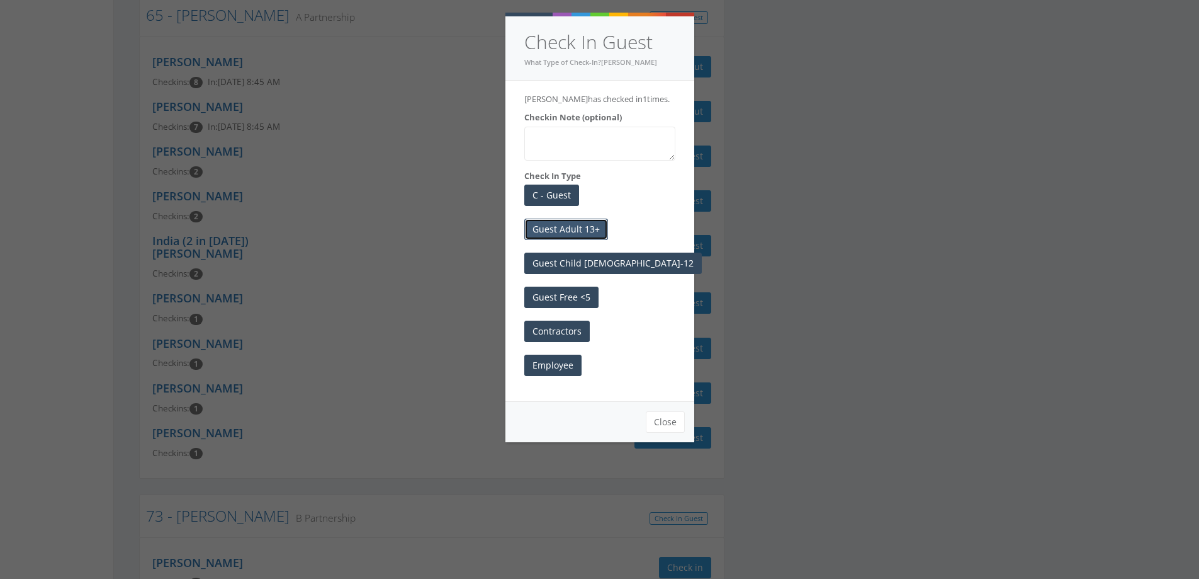
click at [571, 229] on button "Guest Adult 13+" at bounding box center [566, 228] width 84 height 21
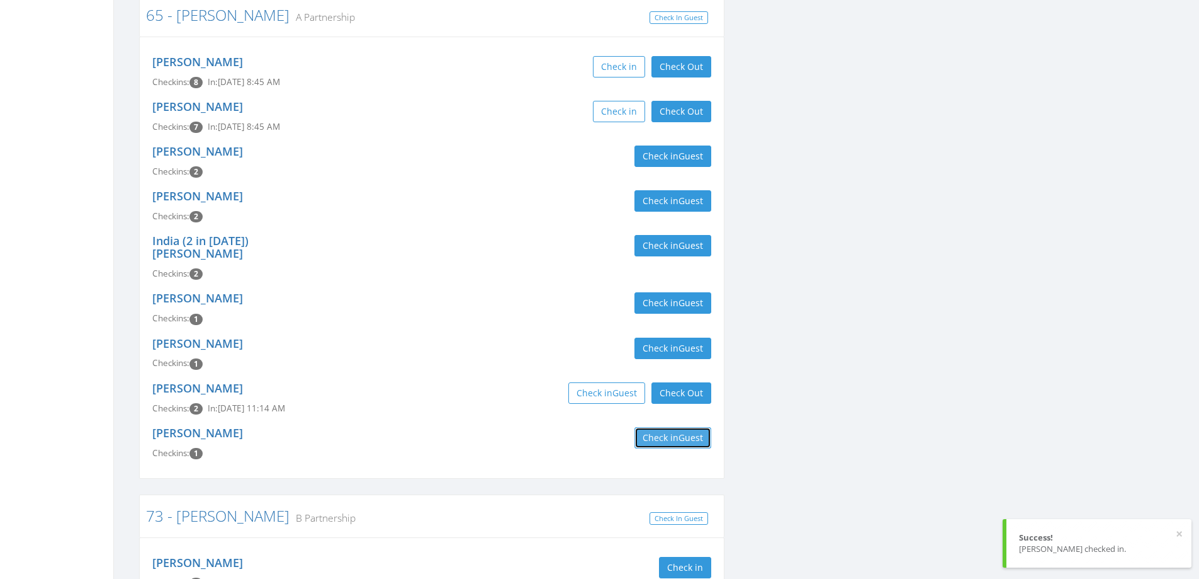
click at [638, 427] on button "Check in Guest" at bounding box center [673, 437] width 77 height 21
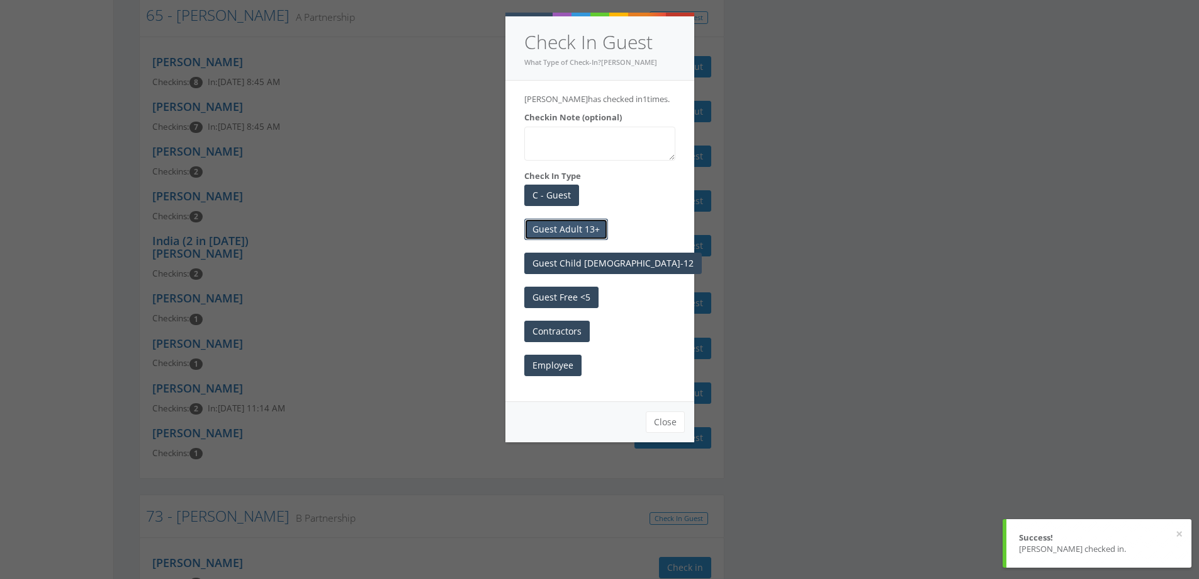
click at [574, 226] on button "Guest Adult 13+" at bounding box center [566, 228] width 84 height 21
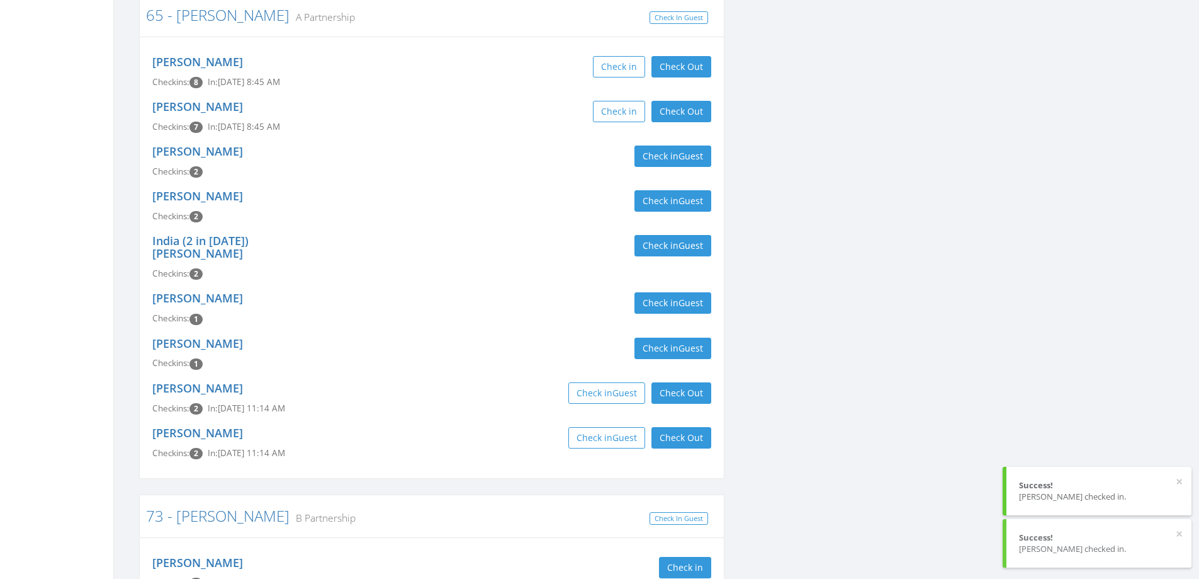
click at [507, 236] on div "[GEOGRAPHIC_DATA] (2 in [DATE]) [PERSON_NAME] Checkins: 2 Check in Guest" at bounding box center [432, 257] width 578 height 57
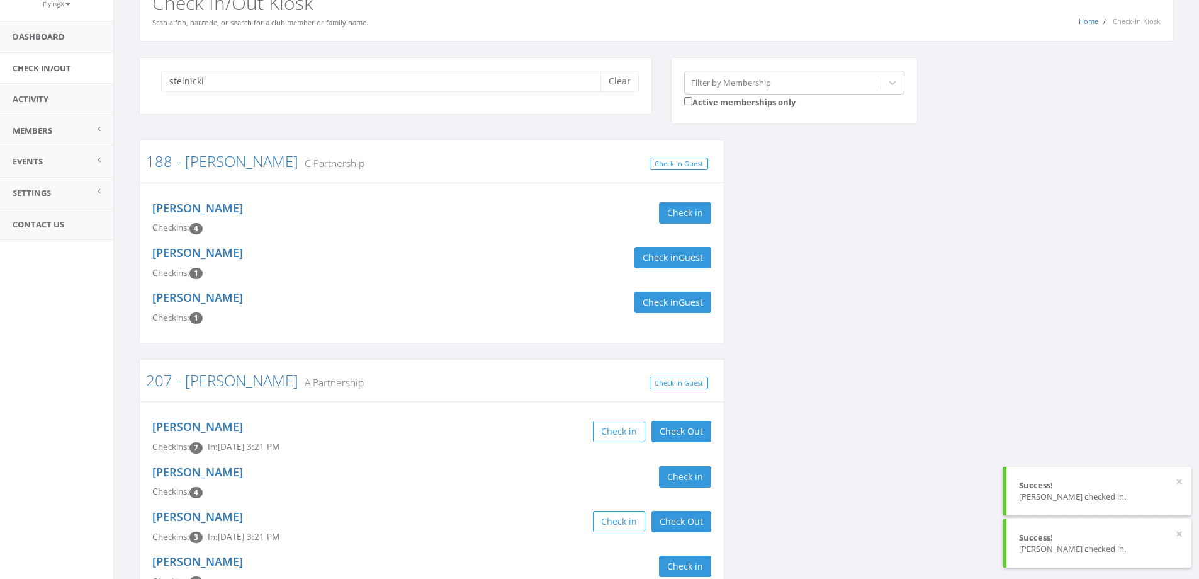
scroll to position [0, 0]
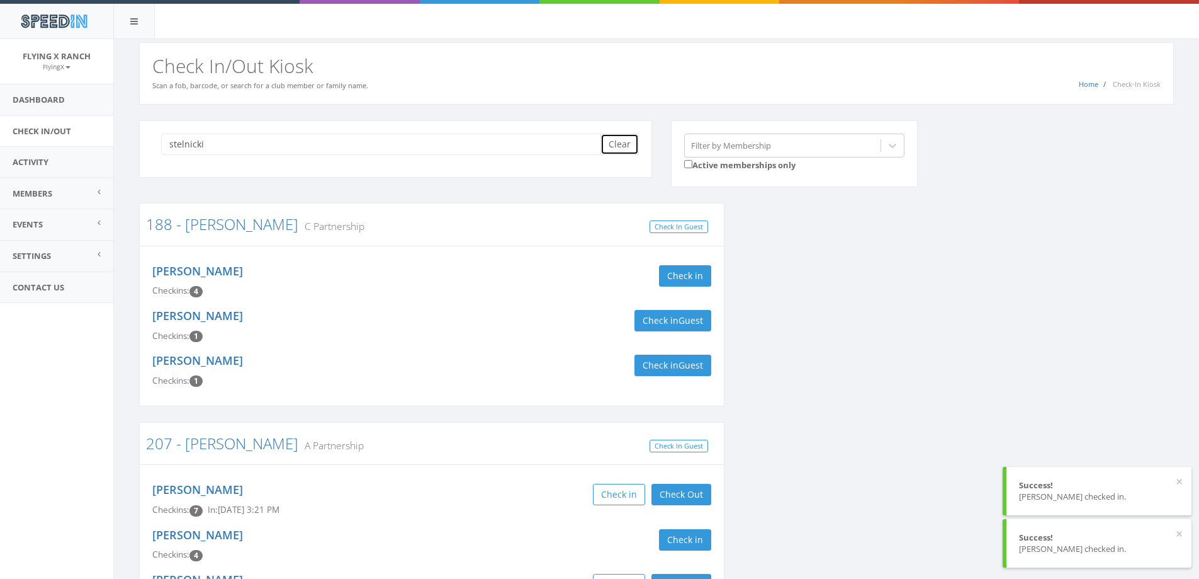
click at [621, 145] on button "Clear" at bounding box center [620, 143] width 38 height 21
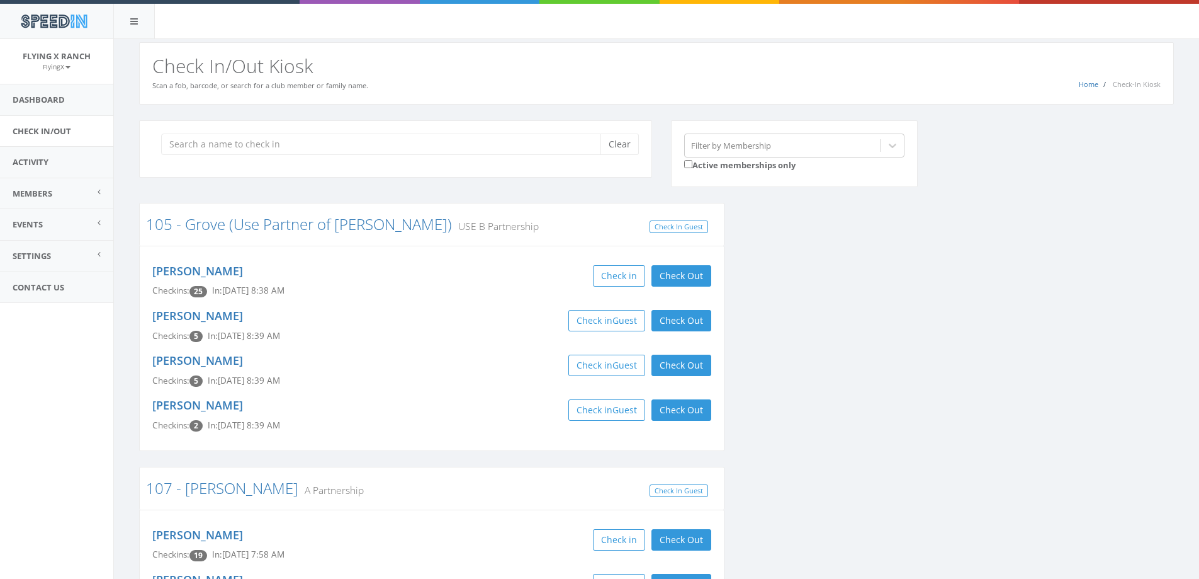
click at [576, 81] on div "Home Check-In Kiosk Check In/Out Kiosk Scan a fob, barcode, or search for a clu…" at bounding box center [656, 73] width 1035 height 62
click at [248, 146] on input "search" at bounding box center [385, 143] width 449 height 21
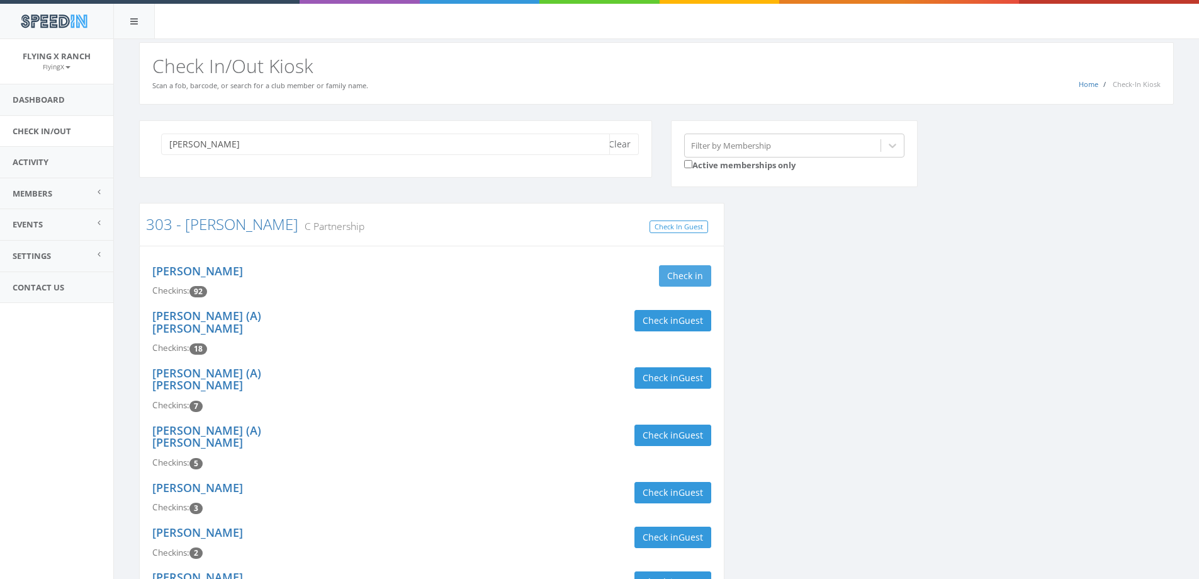
type input "[PERSON_NAME]"
click at [697, 269] on button "Check in" at bounding box center [685, 275] width 52 height 21
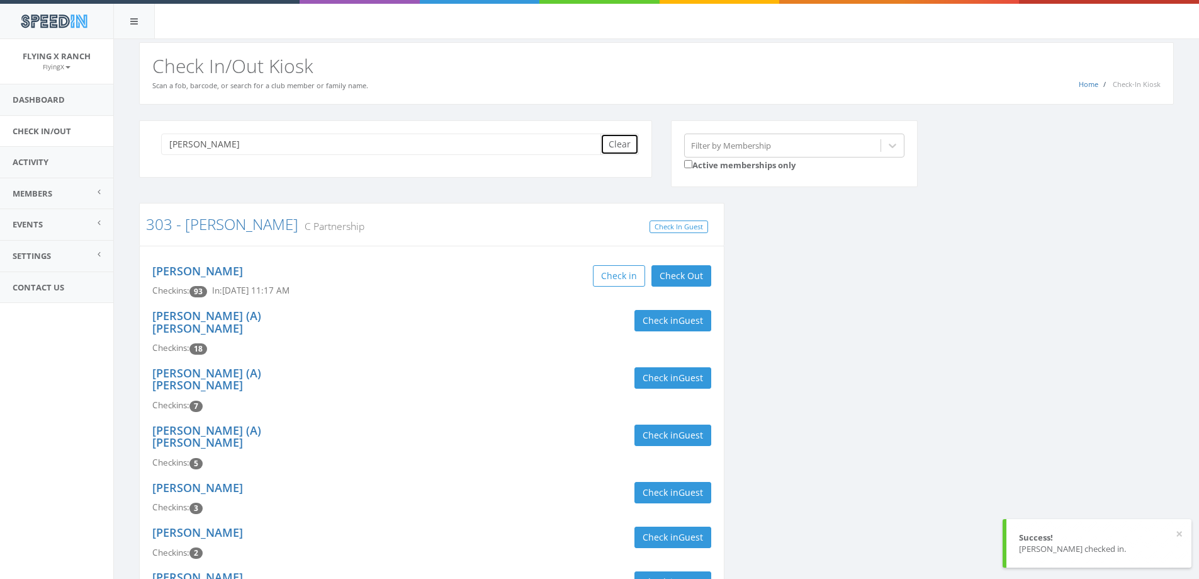
click at [626, 147] on button "Clear" at bounding box center [620, 143] width 38 height 21
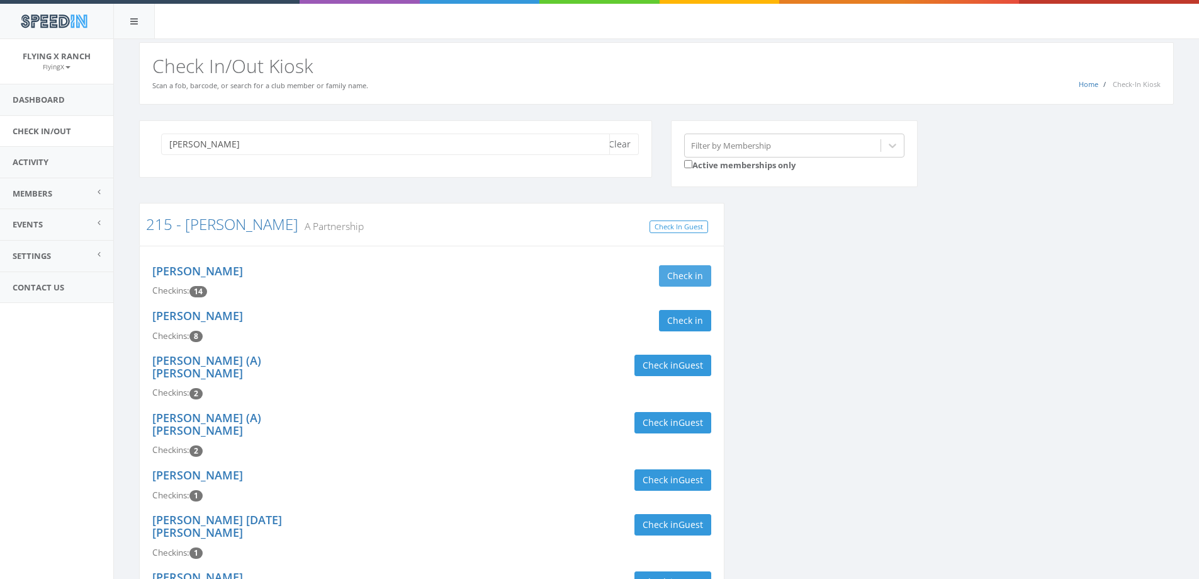
type input "[PERSON_NAME]"
click at [675, 276] on button "Check in" at bounding box center [685, 275] width 52 height 21
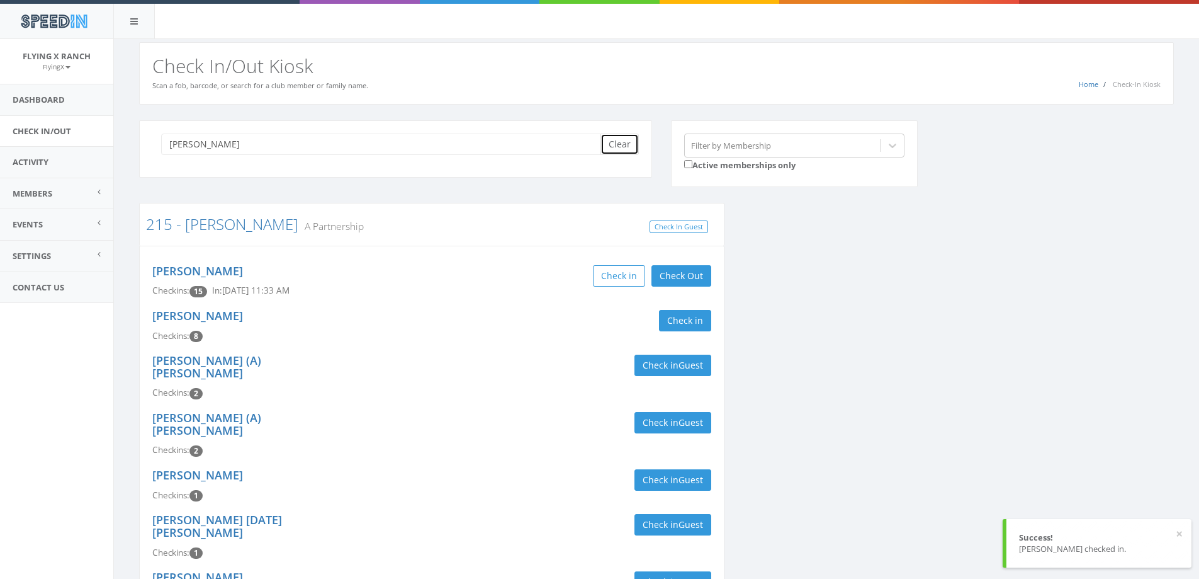
click at [623, 141] on button "Clear" at bounding box center [620, 143] width 38 height 21
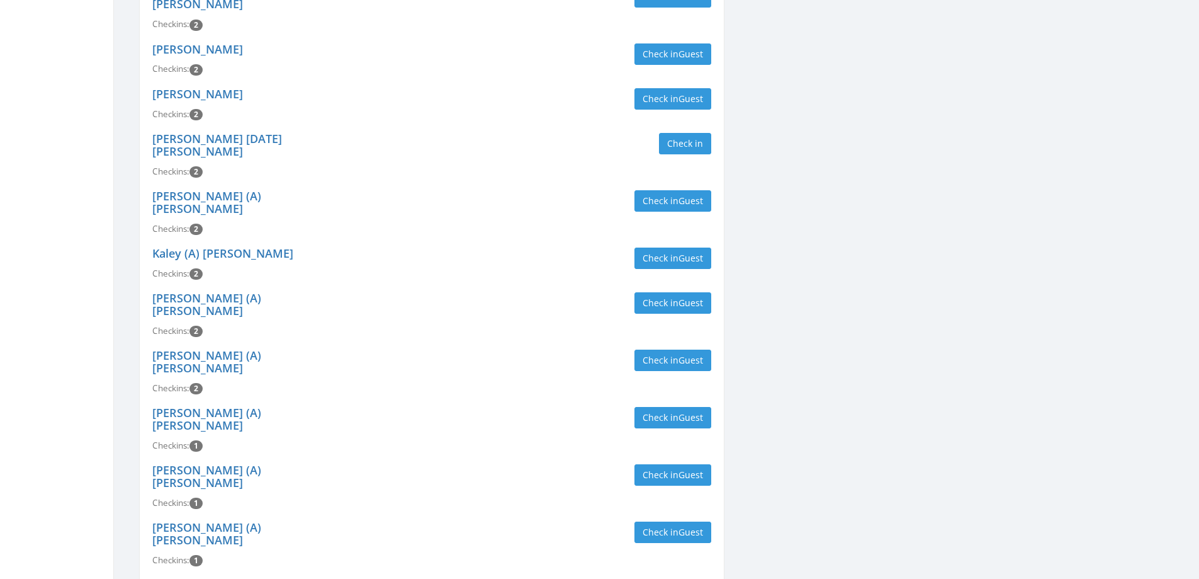
scroll to position [441, 0]
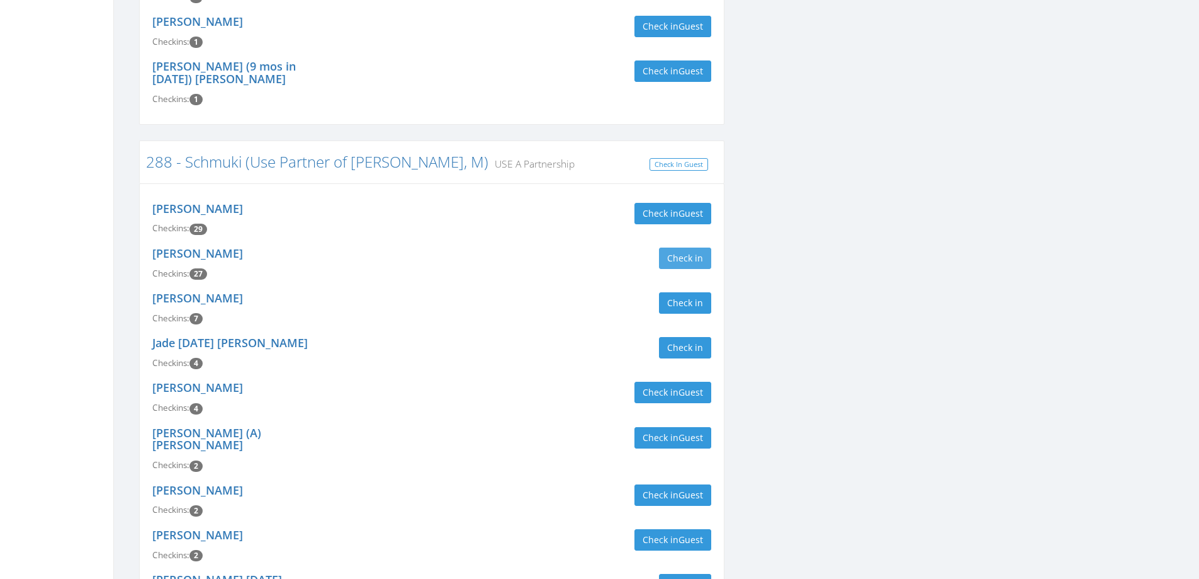
type input "schmuki"
click at [684, 247] on button "Check in" at bounding box center [685, 257] width 52 height 21
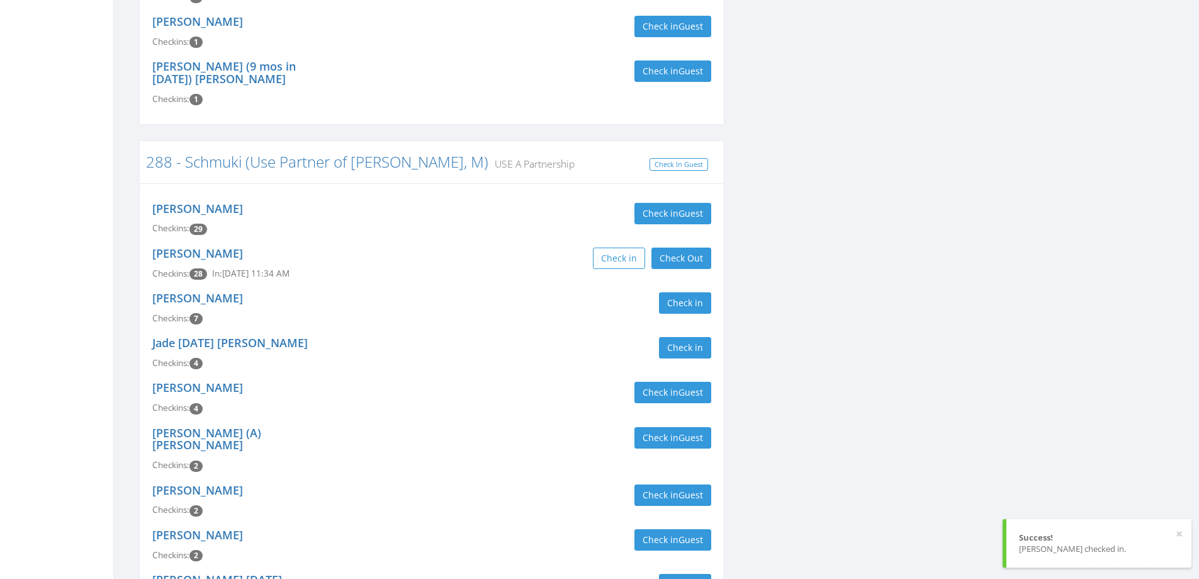
click at [472, 247] on div "Check in Check Out Check Out" at bounding box center [576, 257] width 270 height 21
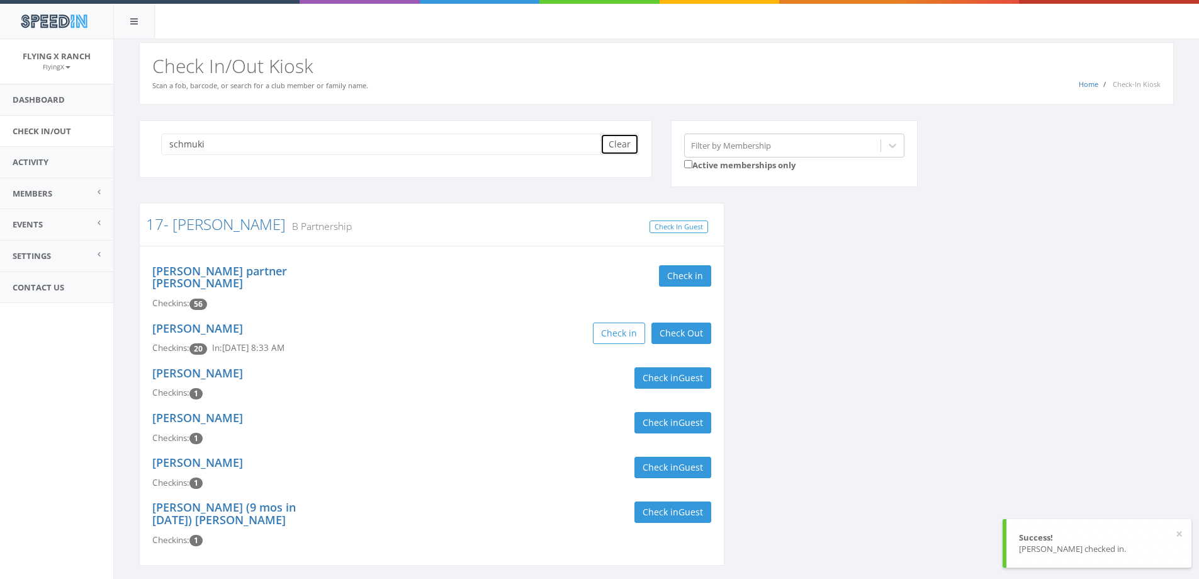
click at [609, 142] on button "Clear" at bounding box center [620, 143] width 38 height 21
